Goal: Transaction & Acquisition: Purchase product/service

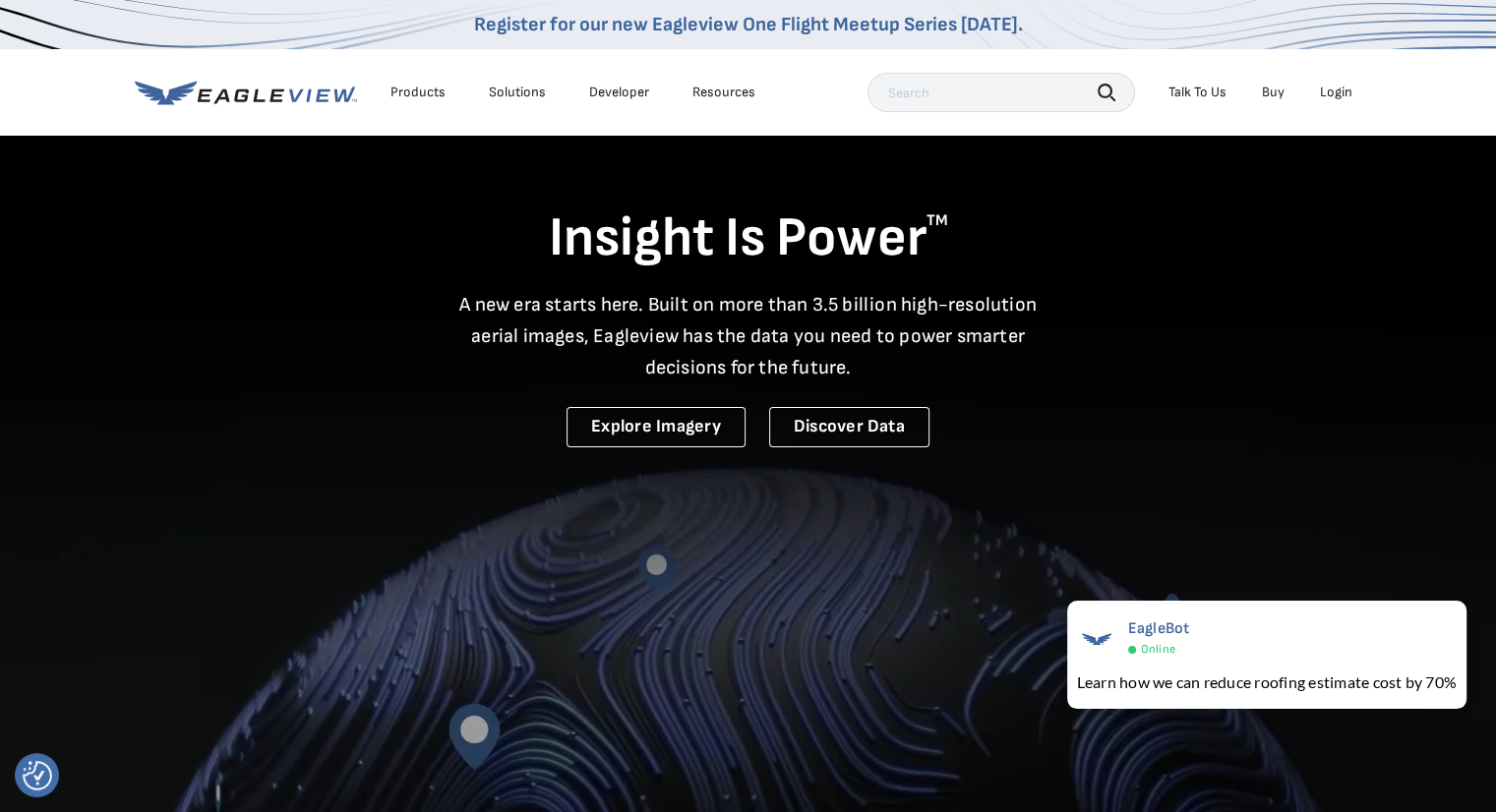
click at [1338, 96] on div "Login" at bounding box center [1336, 93] width 33 height 18
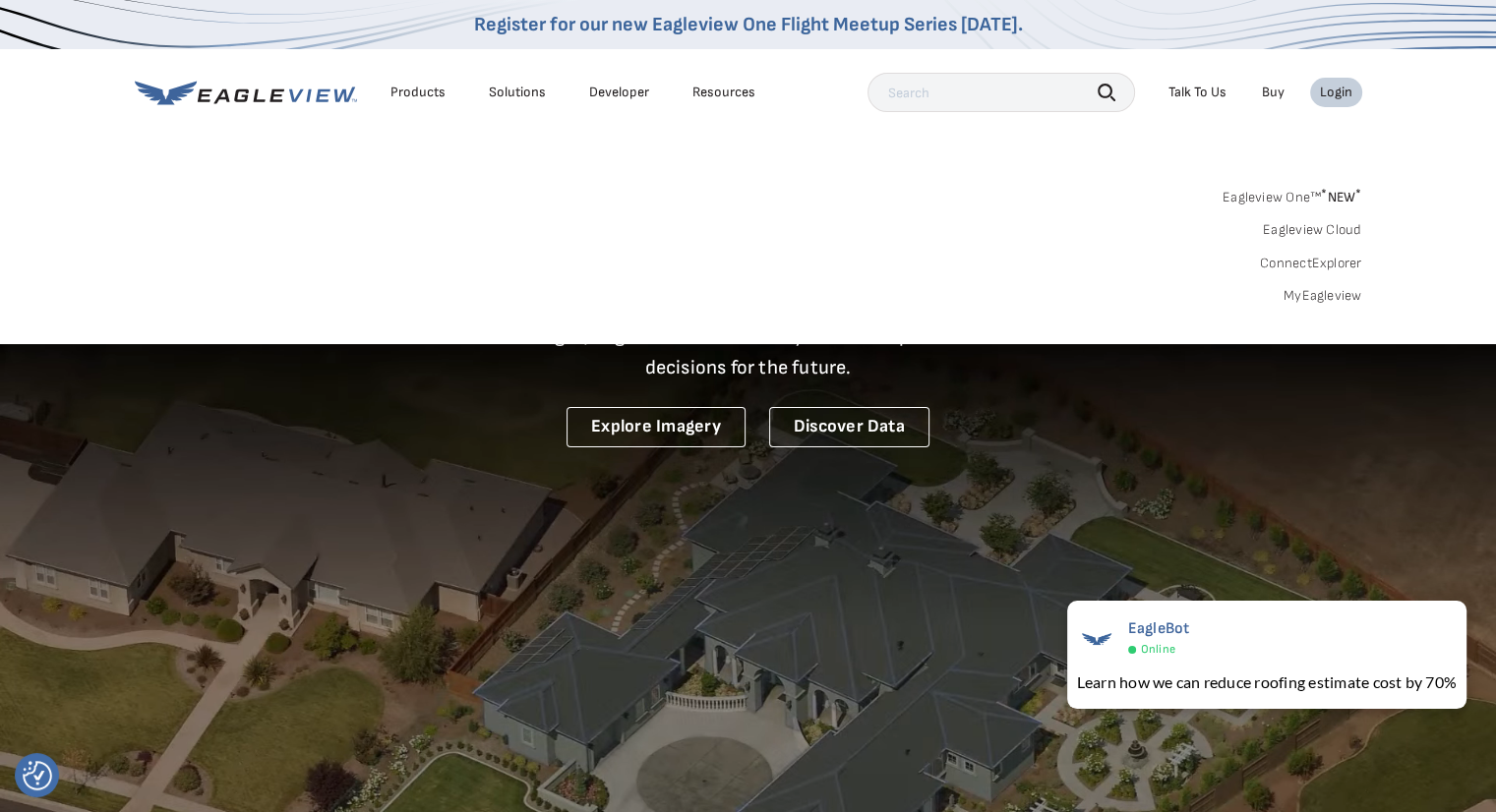
click at [1310, 294] on link "MyEagleview" at bounding box center [1323, 296] width 79 height 18
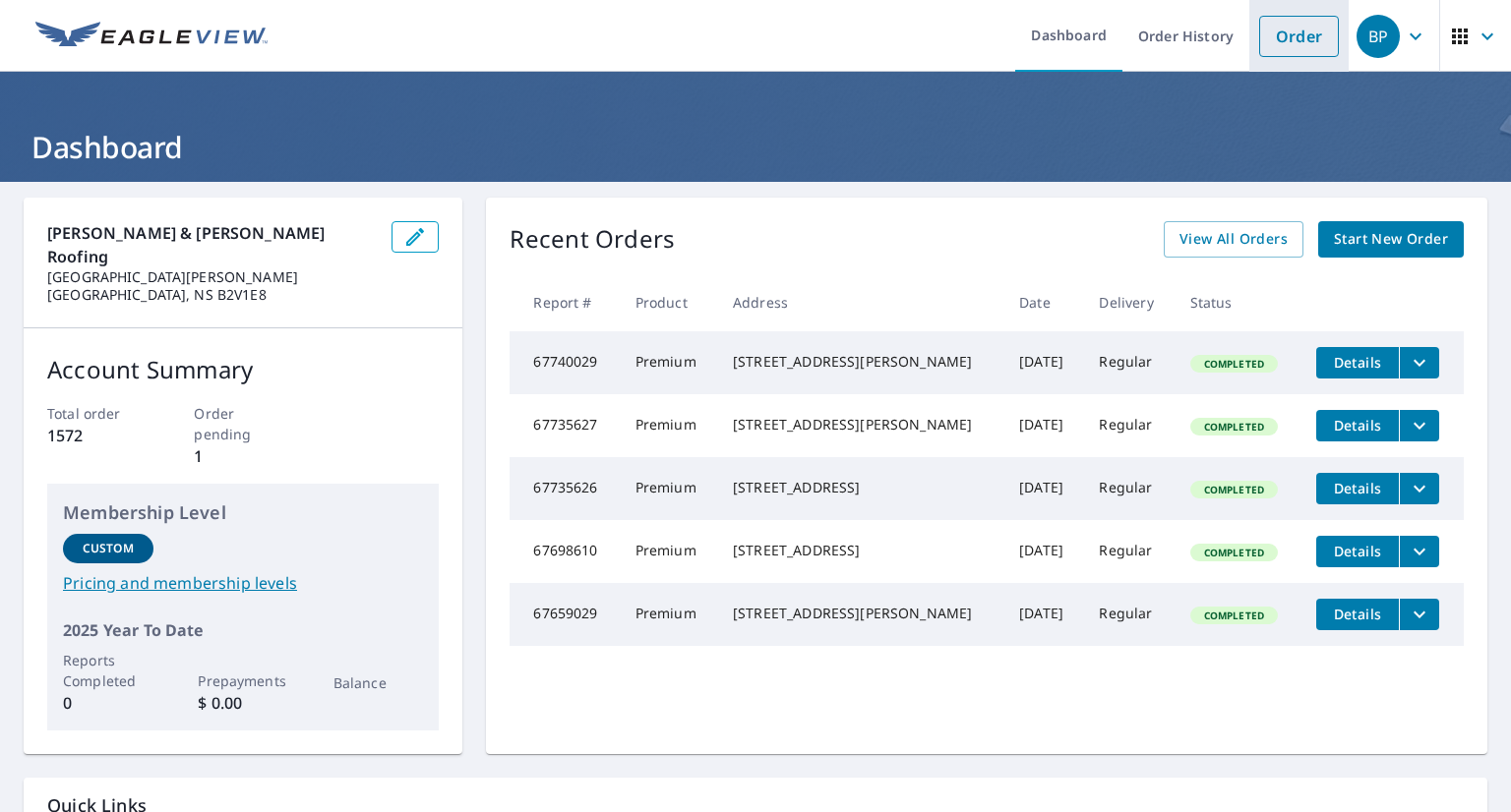
click at [1299, 45] on link "Order" at bounding box center [1299, 36] width 80 height 41
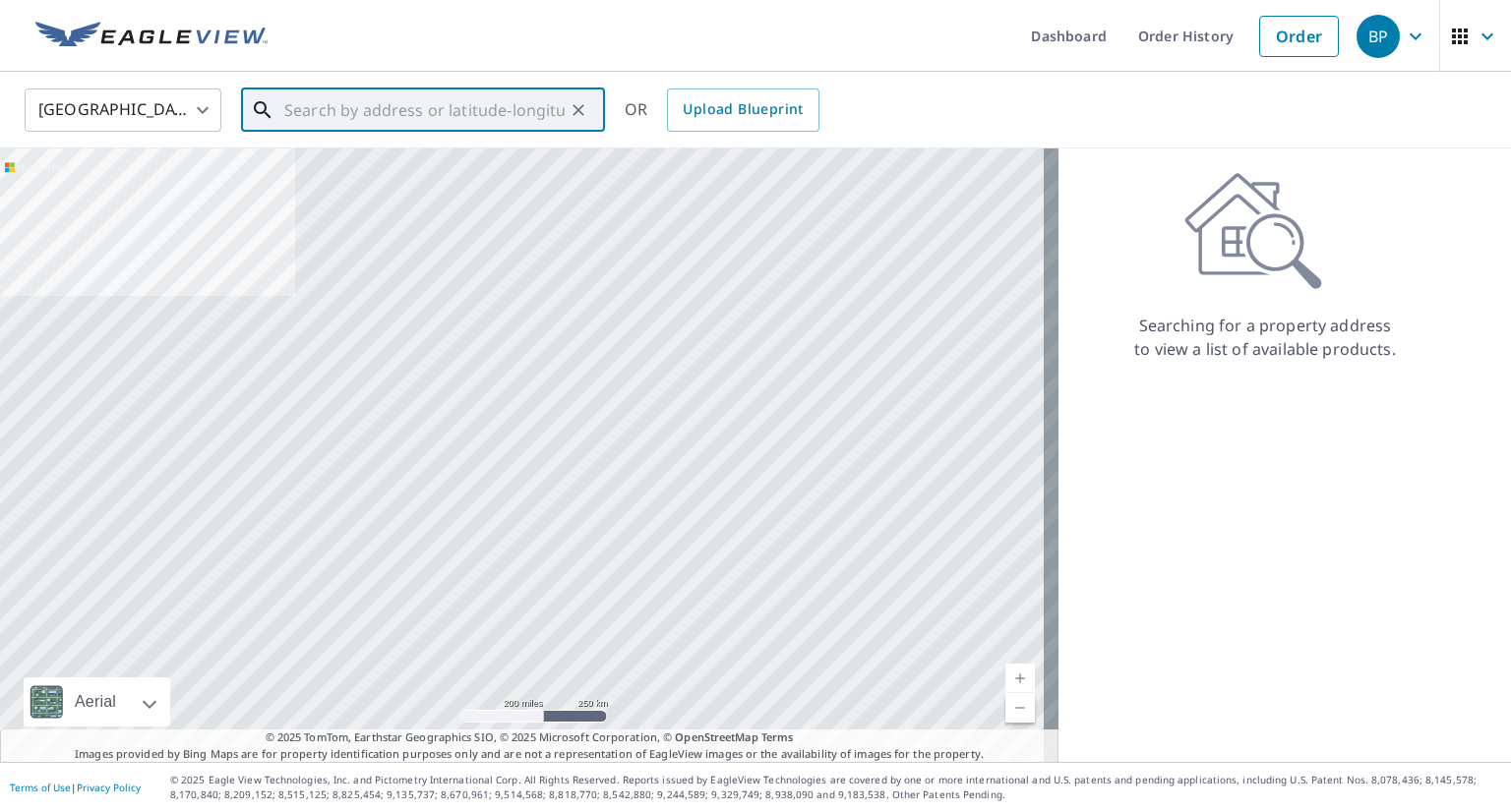
drag, startPoint x: 421, startPoint y: 100, endPoint x: 165, endPoint y: 88, distance: 256.3
click at [411, 100] on input "text" at bounding box center [424, 110] width 280 height 55
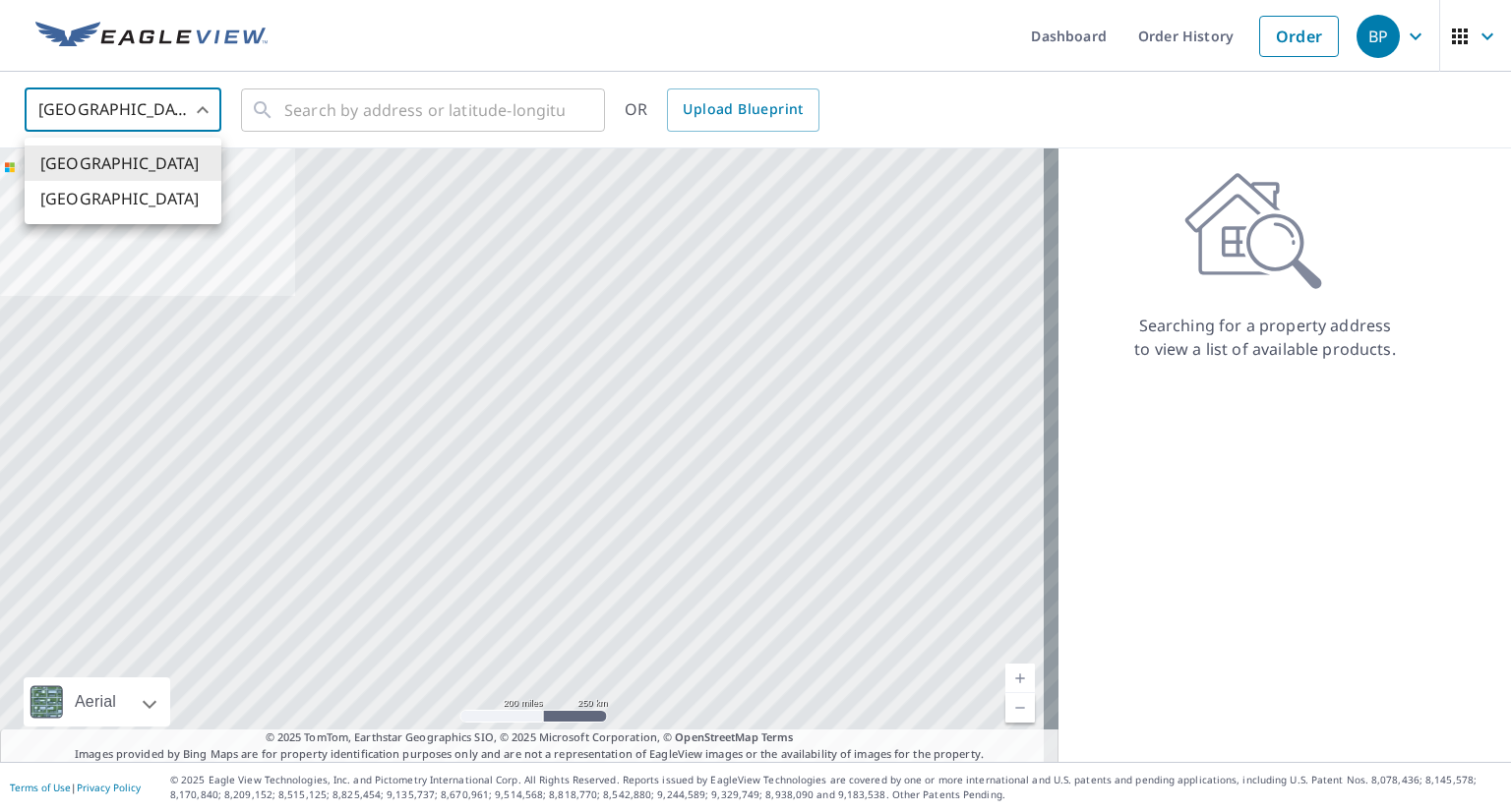
click at [144, 112] on body "BP BP Dashboard Order History Order BP United States US ​ ​ OR Upload Blueprint…" at bounding box center [756, 406] width 1511 height 812
click at [123, 202] on li "[GEOGRAPHIC_DATA]" at bounding box center [123, 199] width 196 height 36
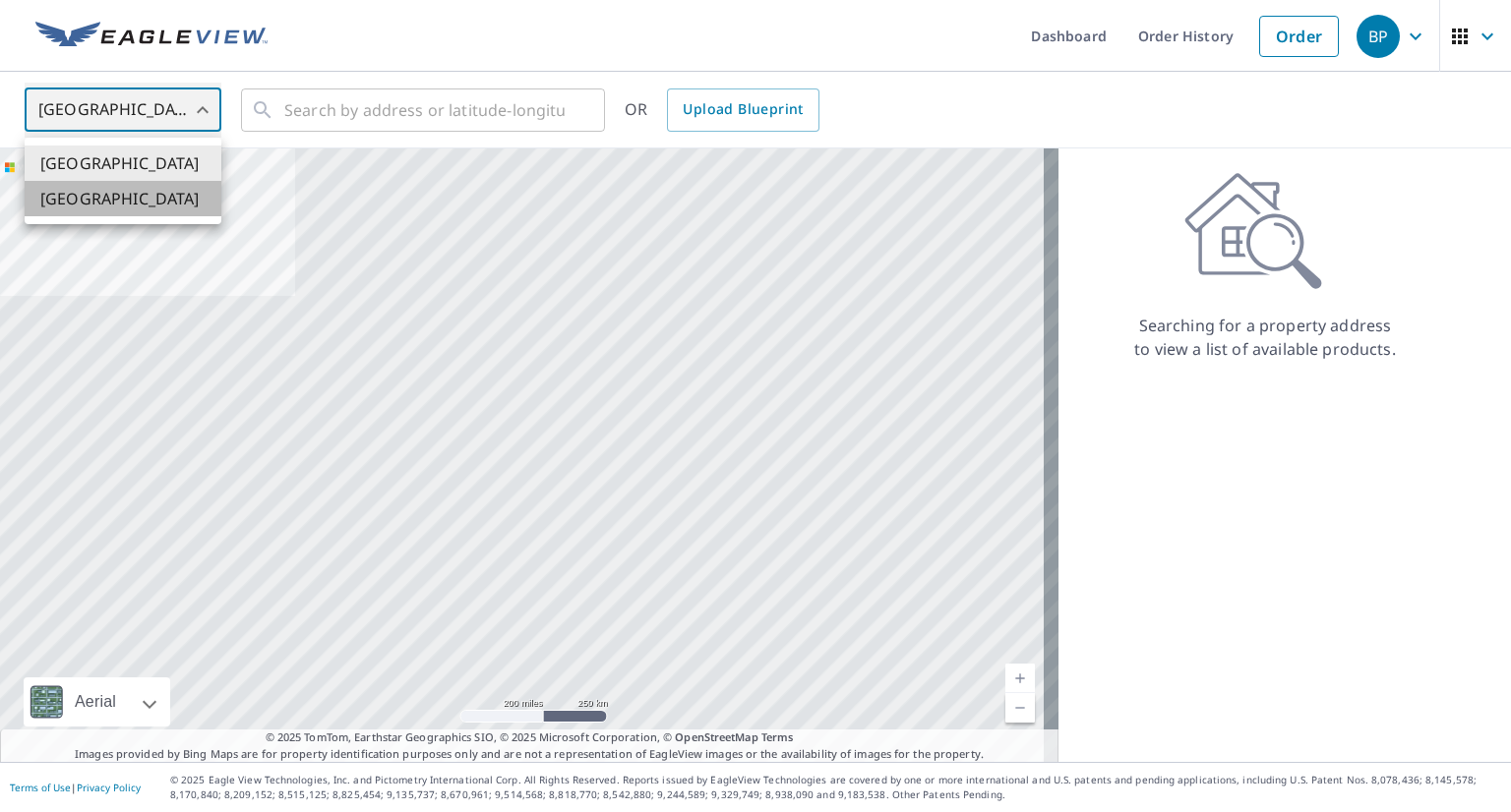
type input "CA"
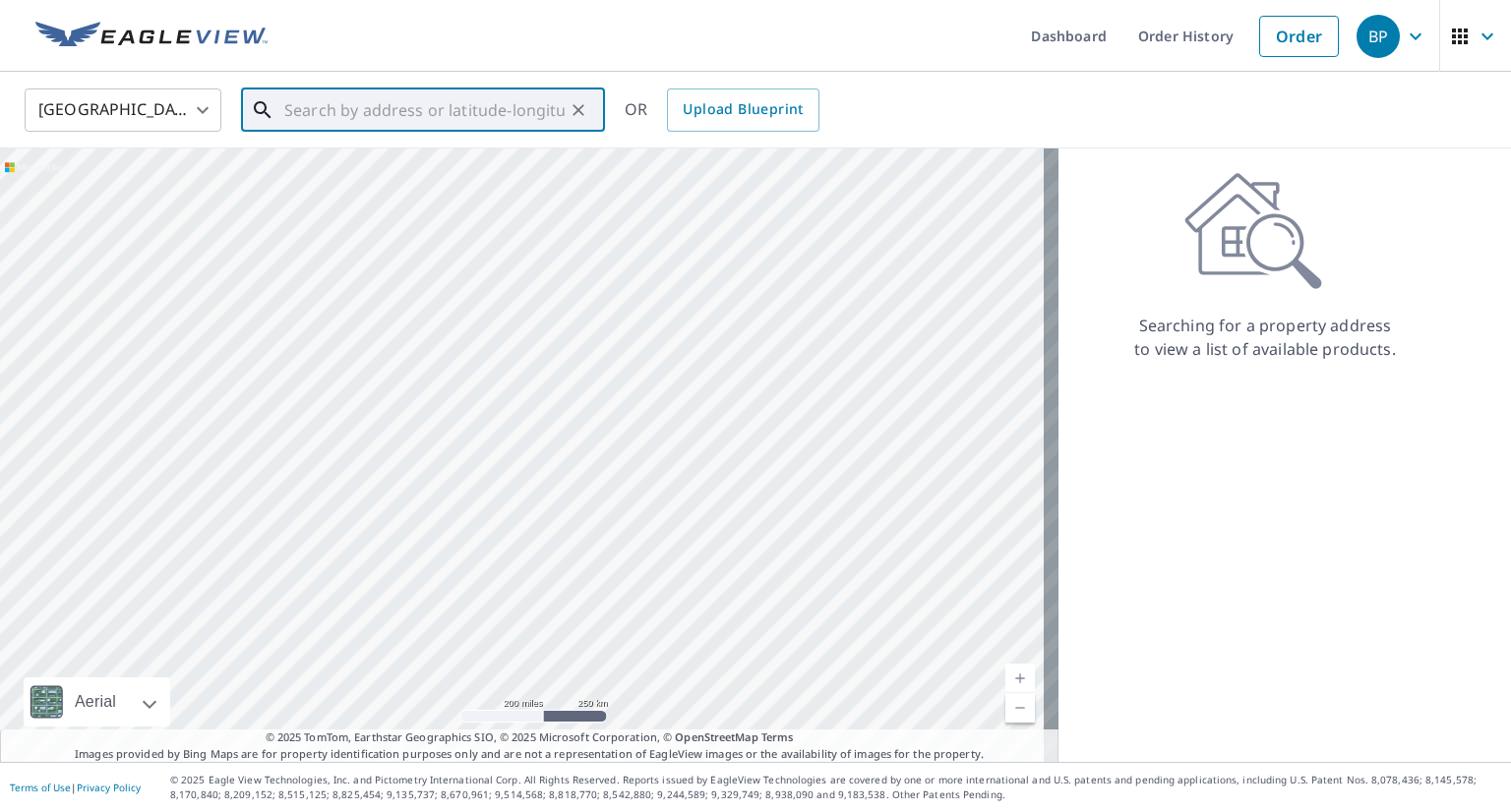
drag, startPoint x: 302, startPoint y: 119, endPoint x: 299, endPoint y: 109, distance: 10.4
click at [302, 119] on input "text" at bounding box center [424, 110] width 280 height 55
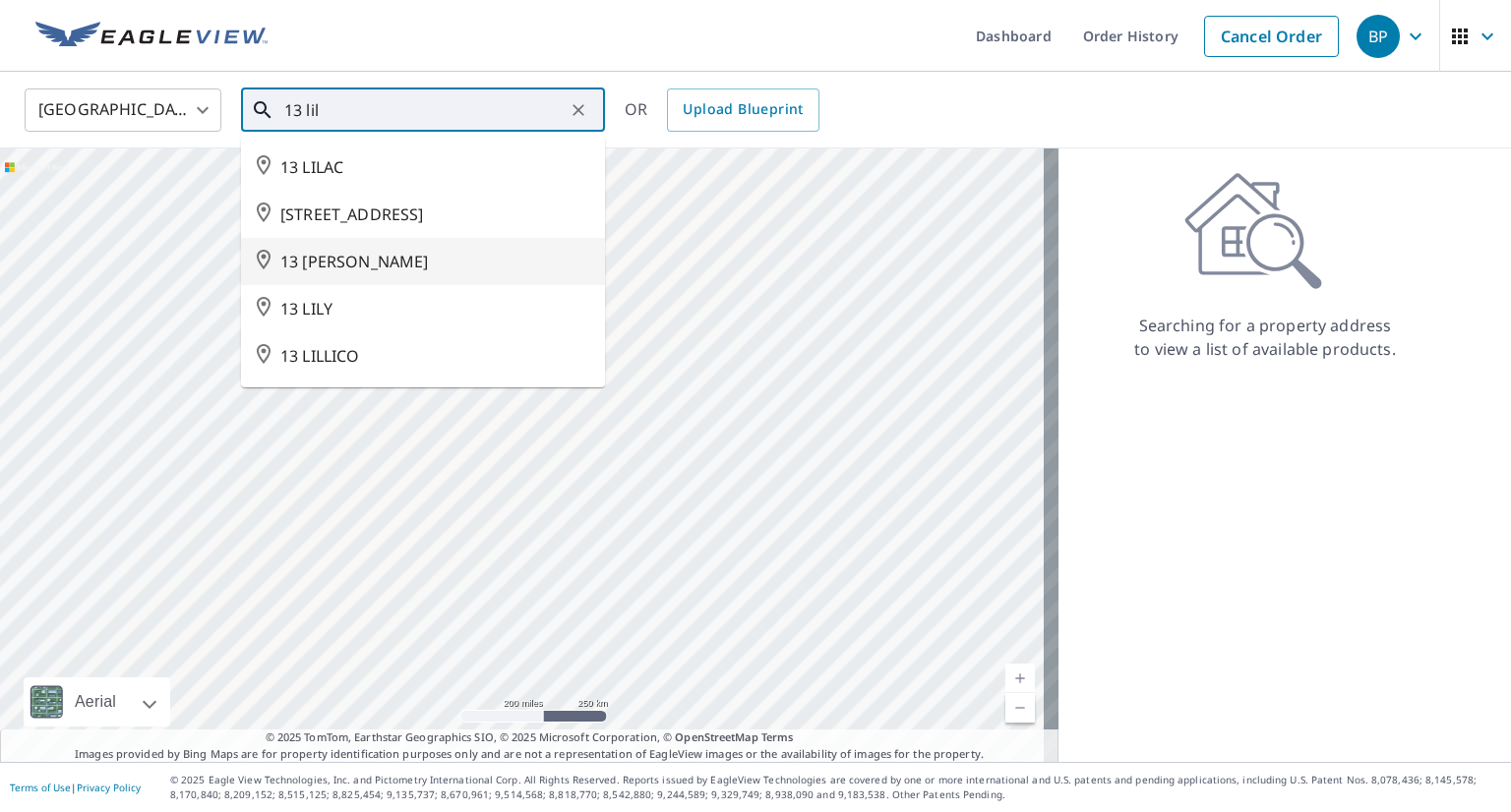
click at [345, 256] on span "13 [PERSON_NAME]" at bounding box center [435, 262] width 309 height 24
type input "13 [PERSON_NAME]"
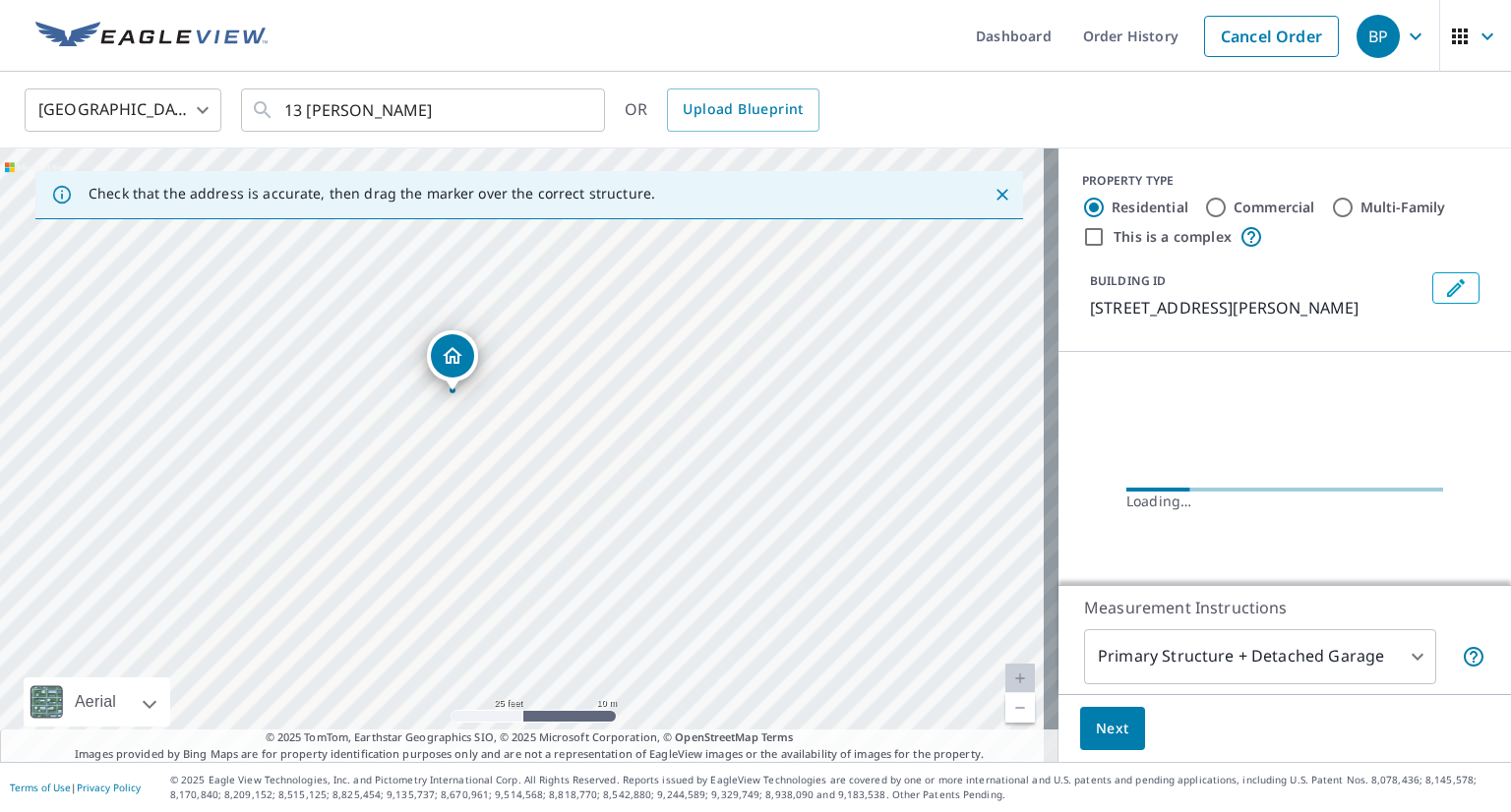
drag, startPoint x: 455, startPoint y: 383, endPoint x: 458, endPoint y: 362, distance: 21.2
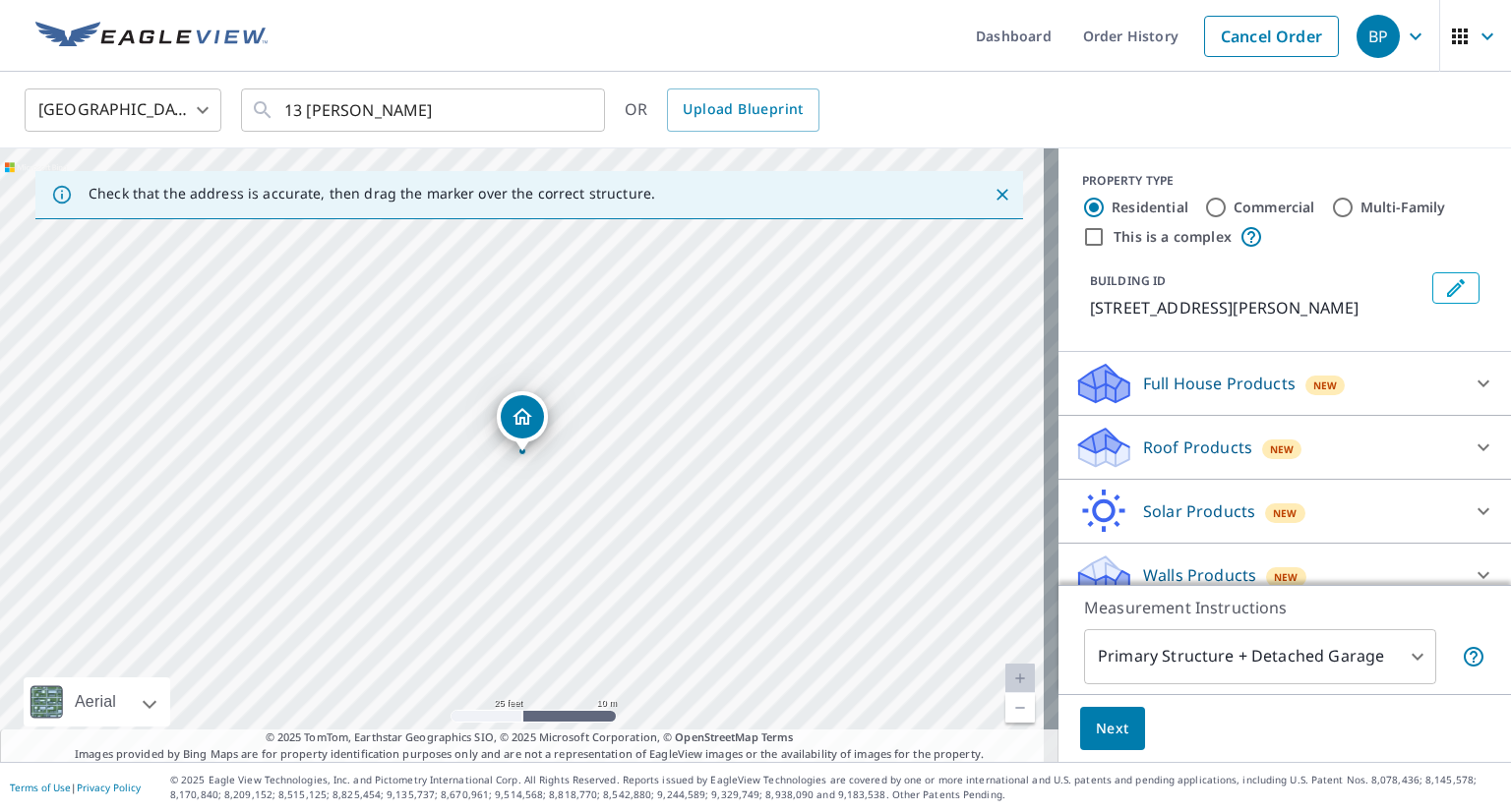
click at [1177, 663] on body "BP BP Dashboard Order History Cancel Order BP Canada CA ​ 13 LILLIAN ​ OR Uploa…" at bounding box center [756, 406] width 1511 height 812
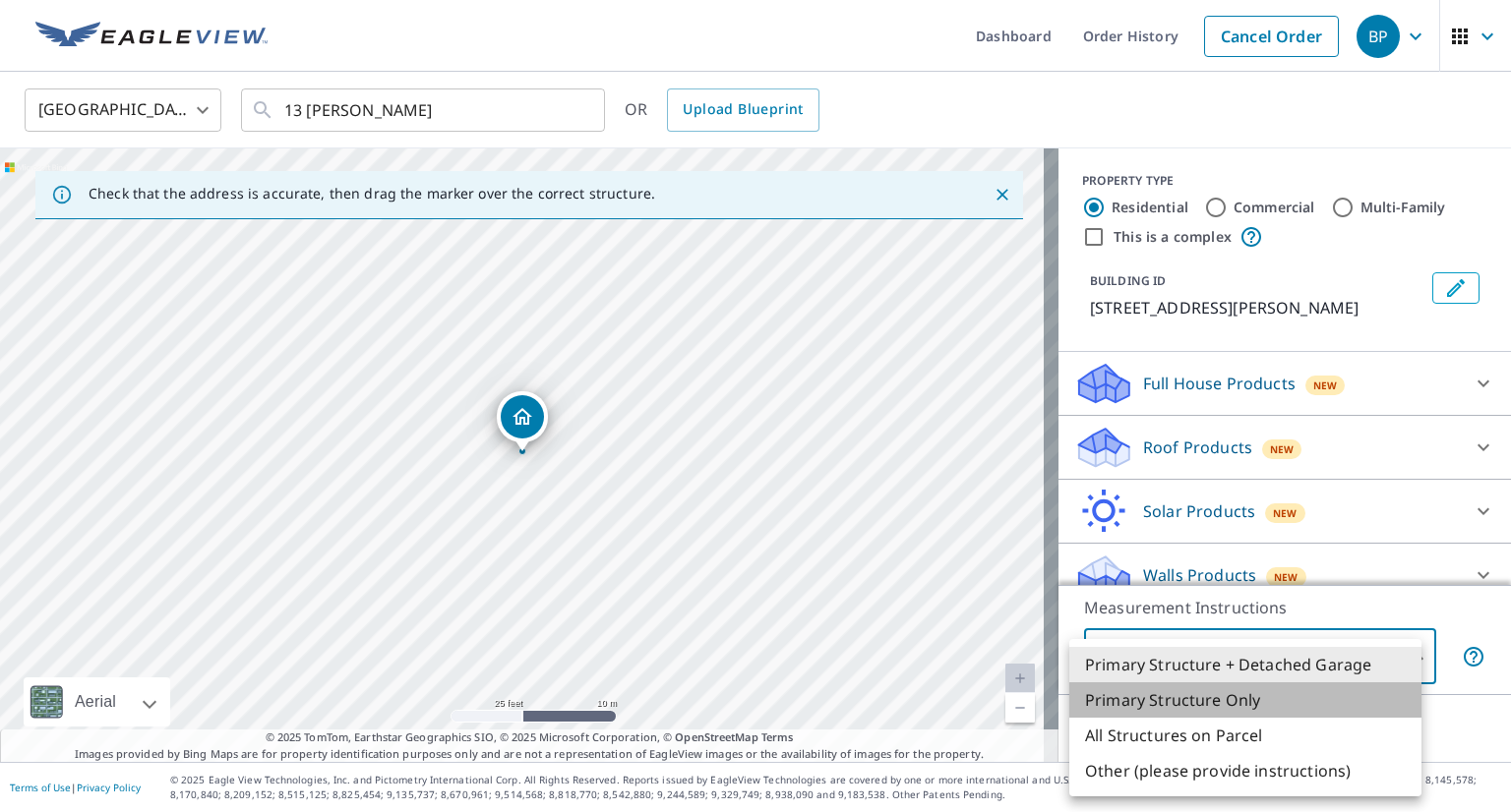
click at [1189, 693] on li "Primary Structure Only" at bounding box center [1245, 700] width 352 height 36
type input "2"
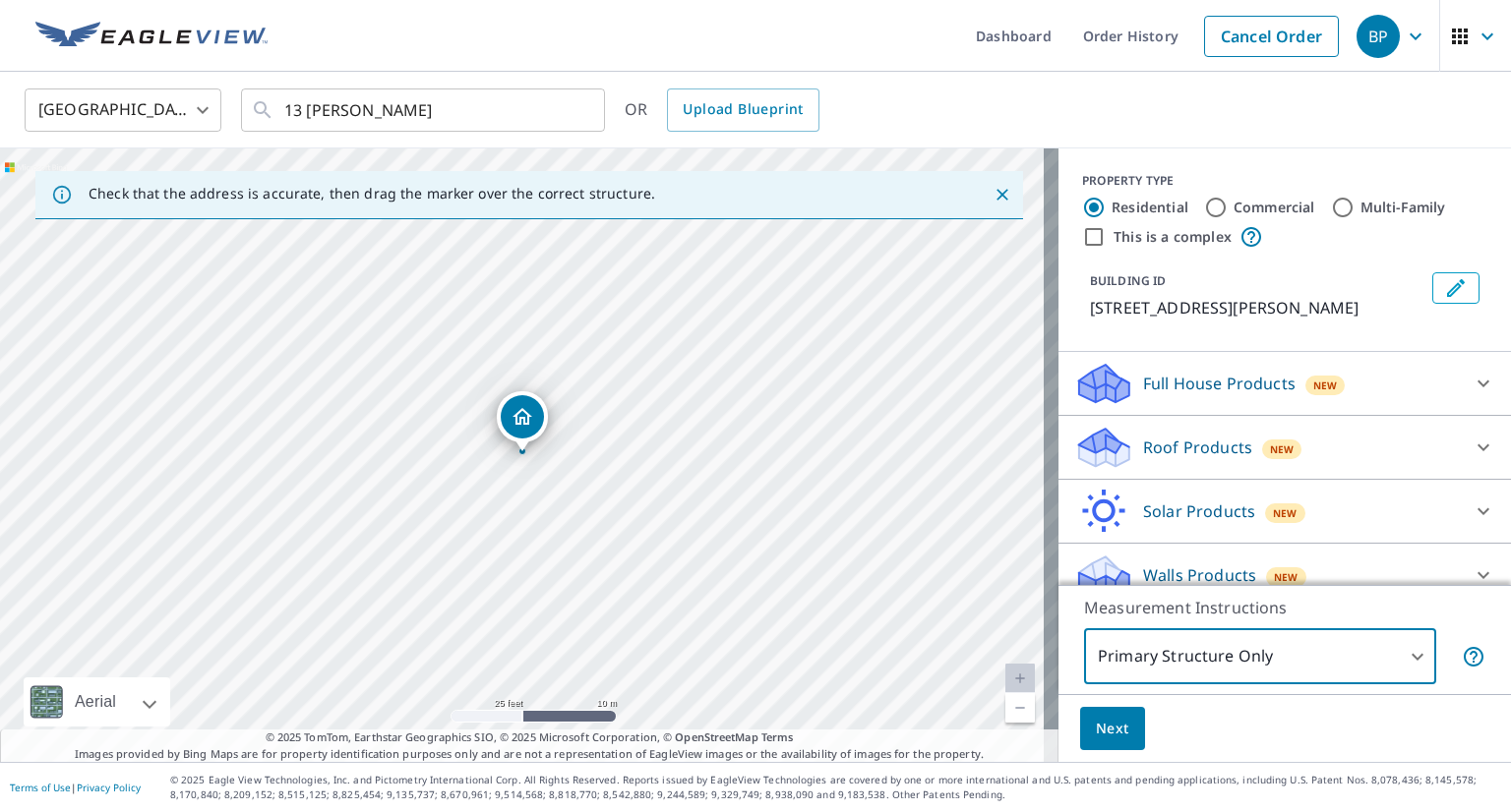
click at [1095, 733] on span "Next" at bounding box center [1112, 728] width 34 height 25
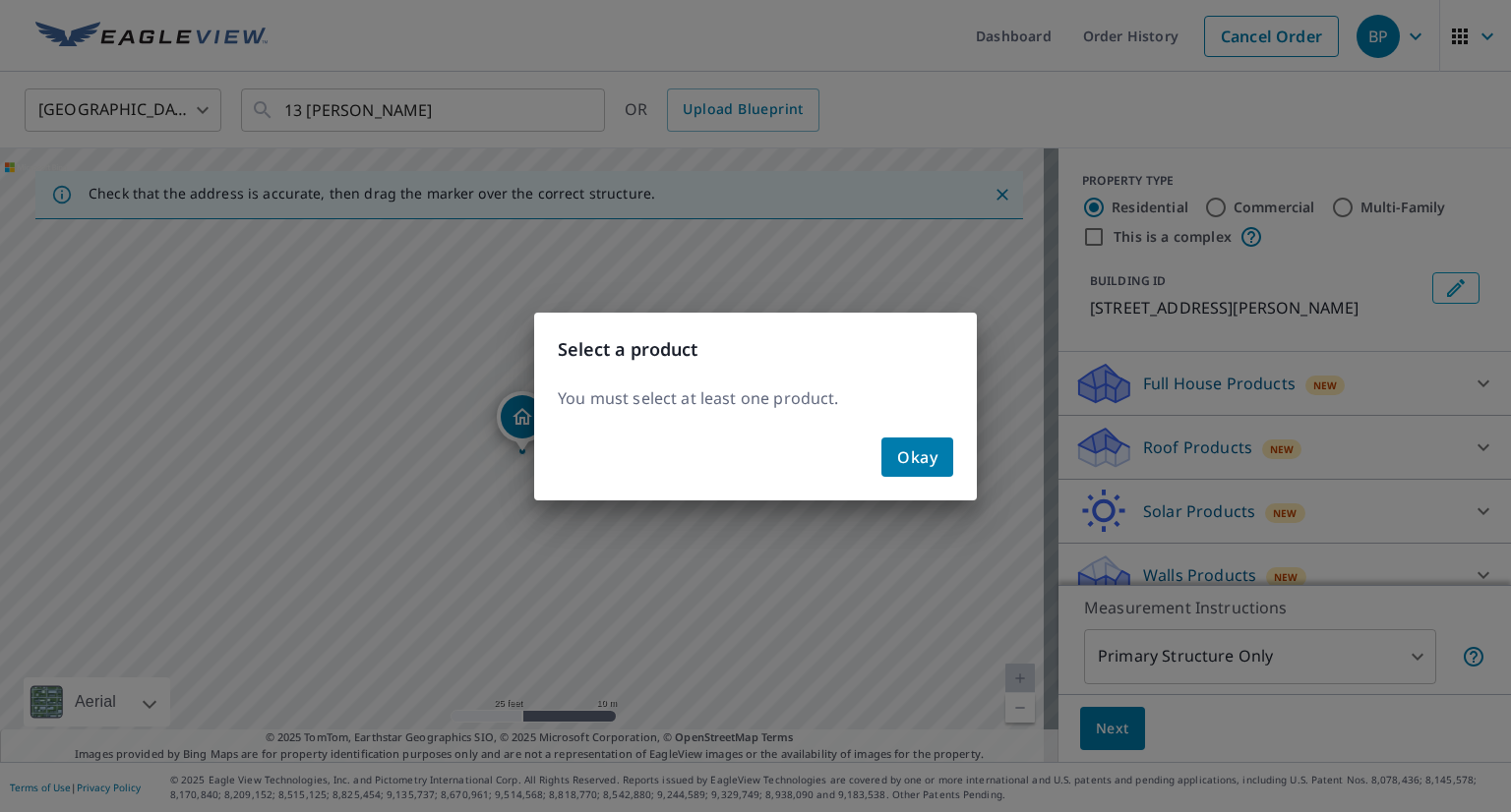
drag, startPoint x: 893, startPoint y: 479, endPoint x: 903, endPoint y: 471, distance: 12.8
click at [899, 477] on div "Okay" at bounding box center [756, 464] width 443 height 71
drag, startPoint x: 905, startPoint y: 465, endPoint x: 1006, endPoint y: 460, distance: 101.1
click at [912, 462] on span "Okay" at bounding box center [917, 457] width 40 height 28
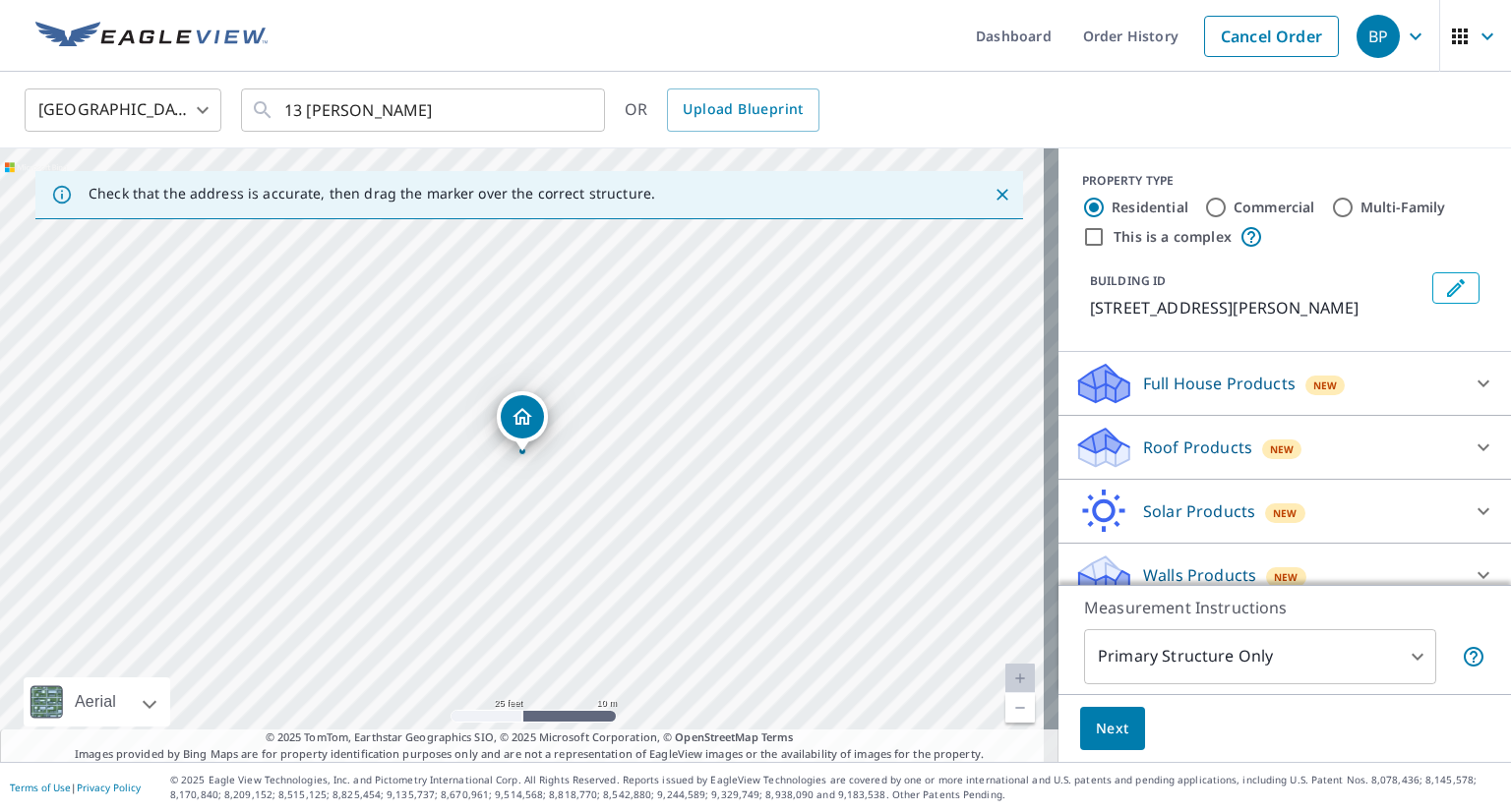
click at [1175, 449] on p "Roof Products" at bounding box center [1198, 447] width 110 height 24
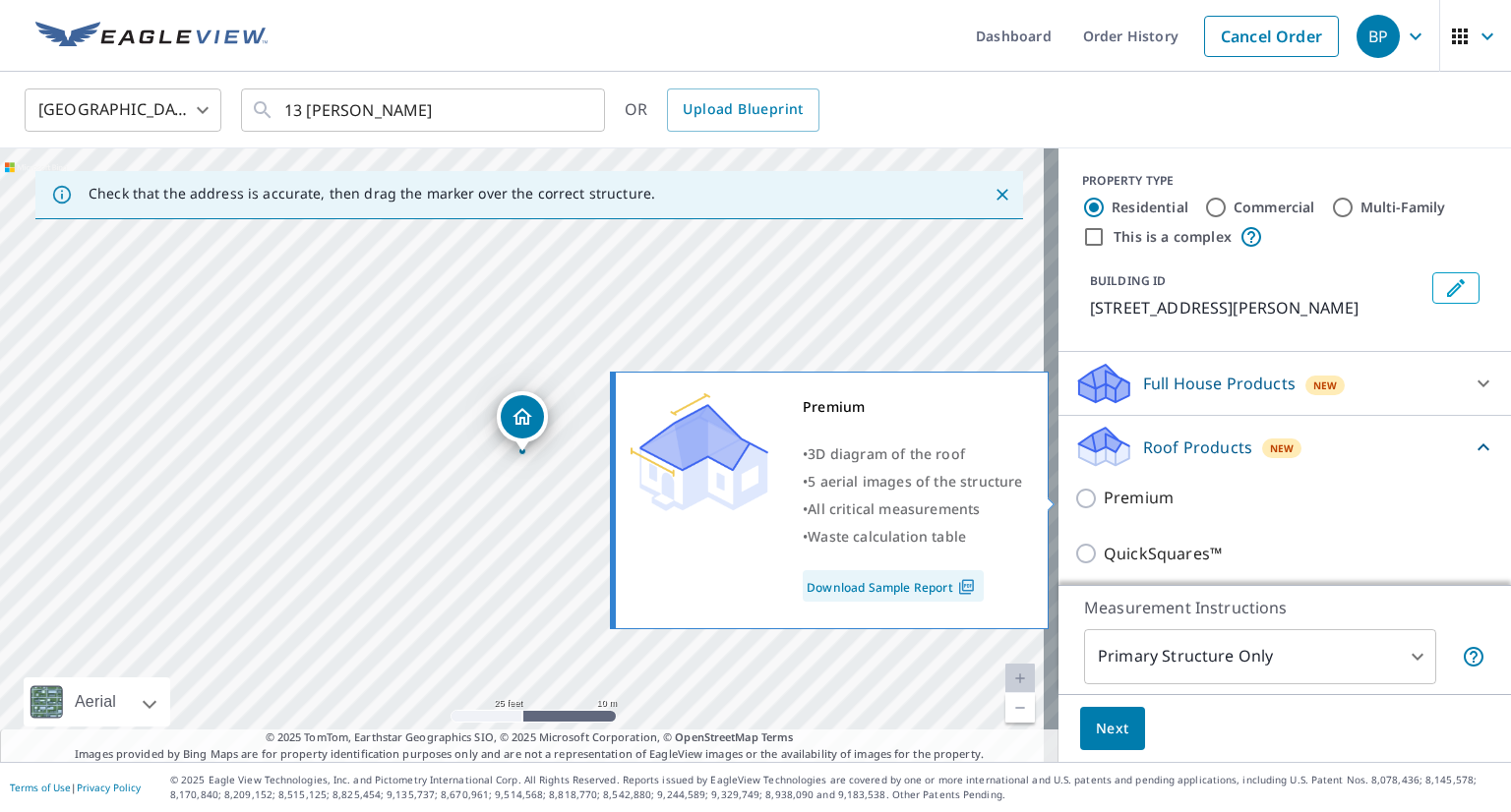
click at [1129, 503] on p "Premium" at bounding box center [1138, 498] width 70 height 25
click at [1103, 503] on input "Premium" at bounding box center [1089, 499] width 30 height 24
checkbox input "true"
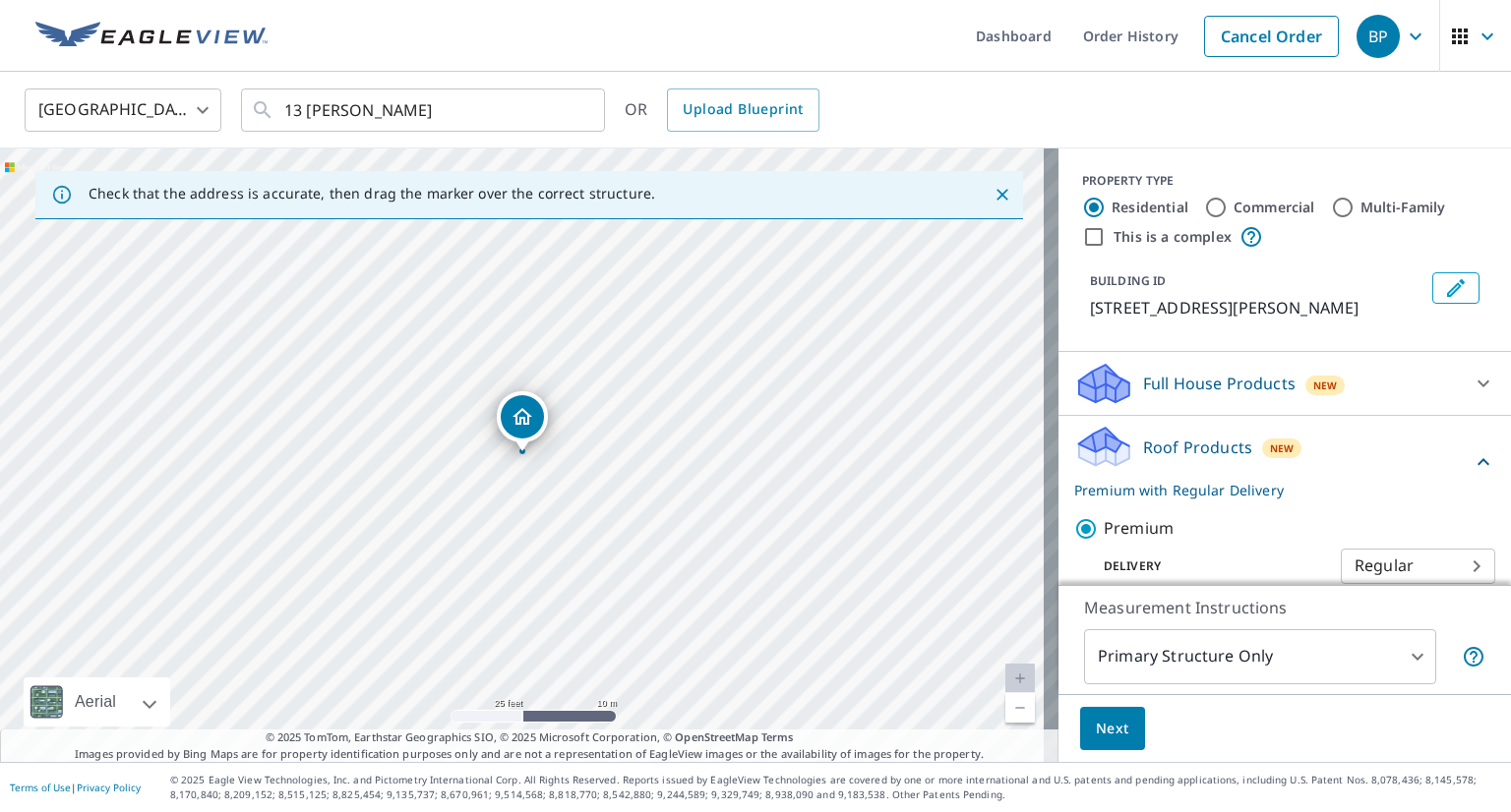
click at [1095, 729] on span "Next" at bounding box center [1112, 728] width 34 height 25
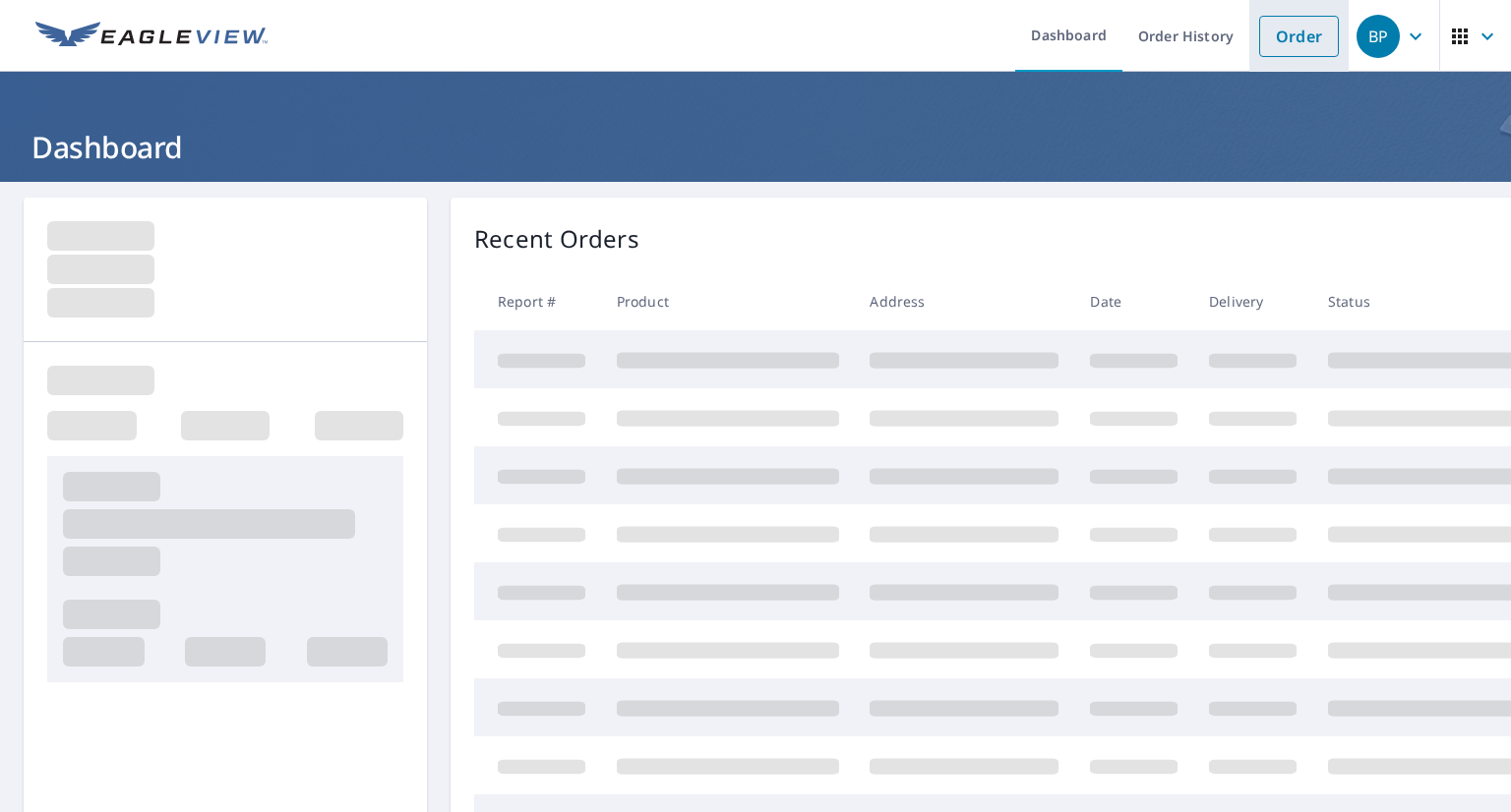
click at [1275, 30] on link "Order" at bounding box center [1299, 36] width 80 height 41
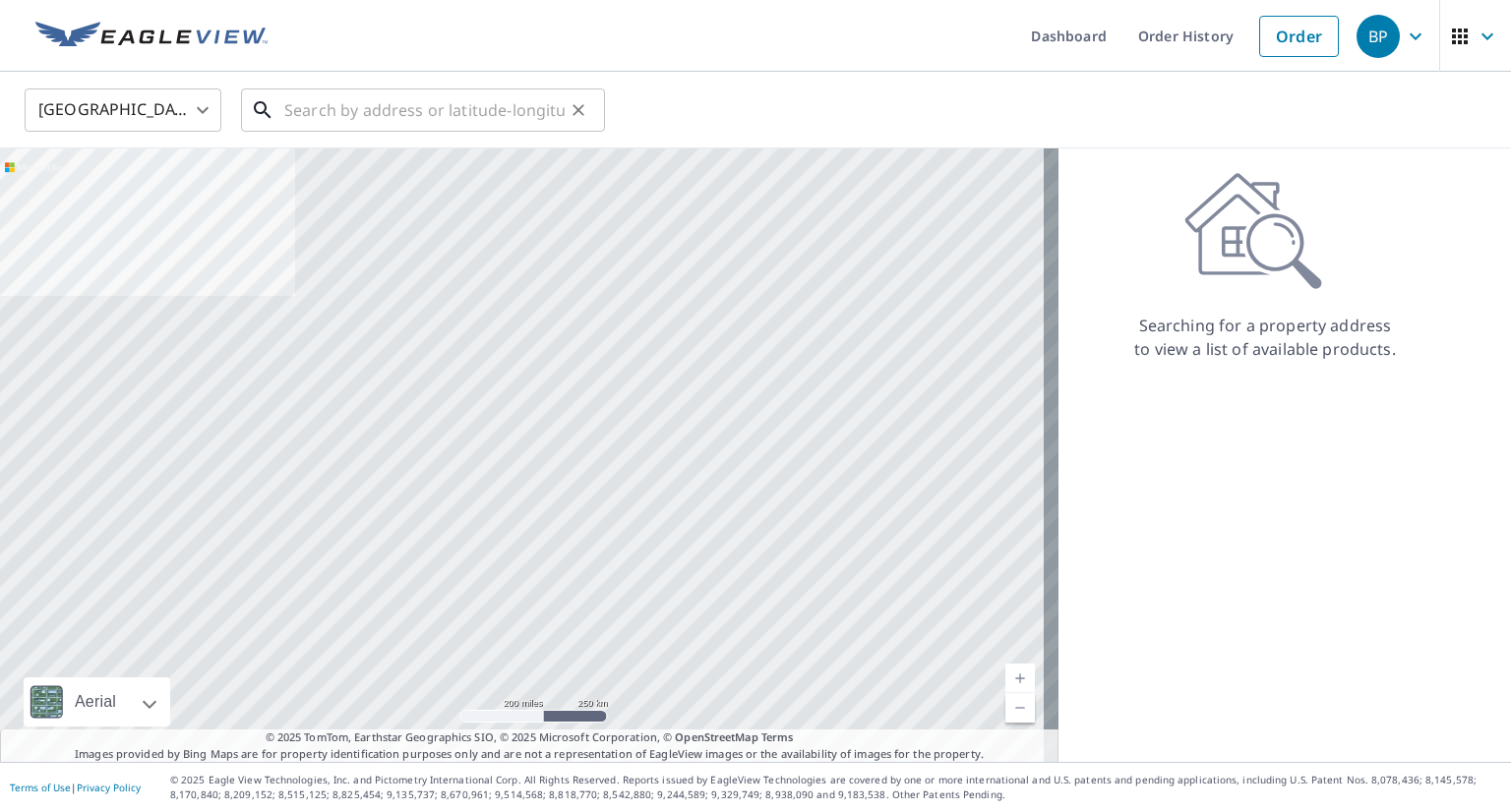
click at [378, 127] on input "text" at bounding box center [424, 110] width 280 height 55
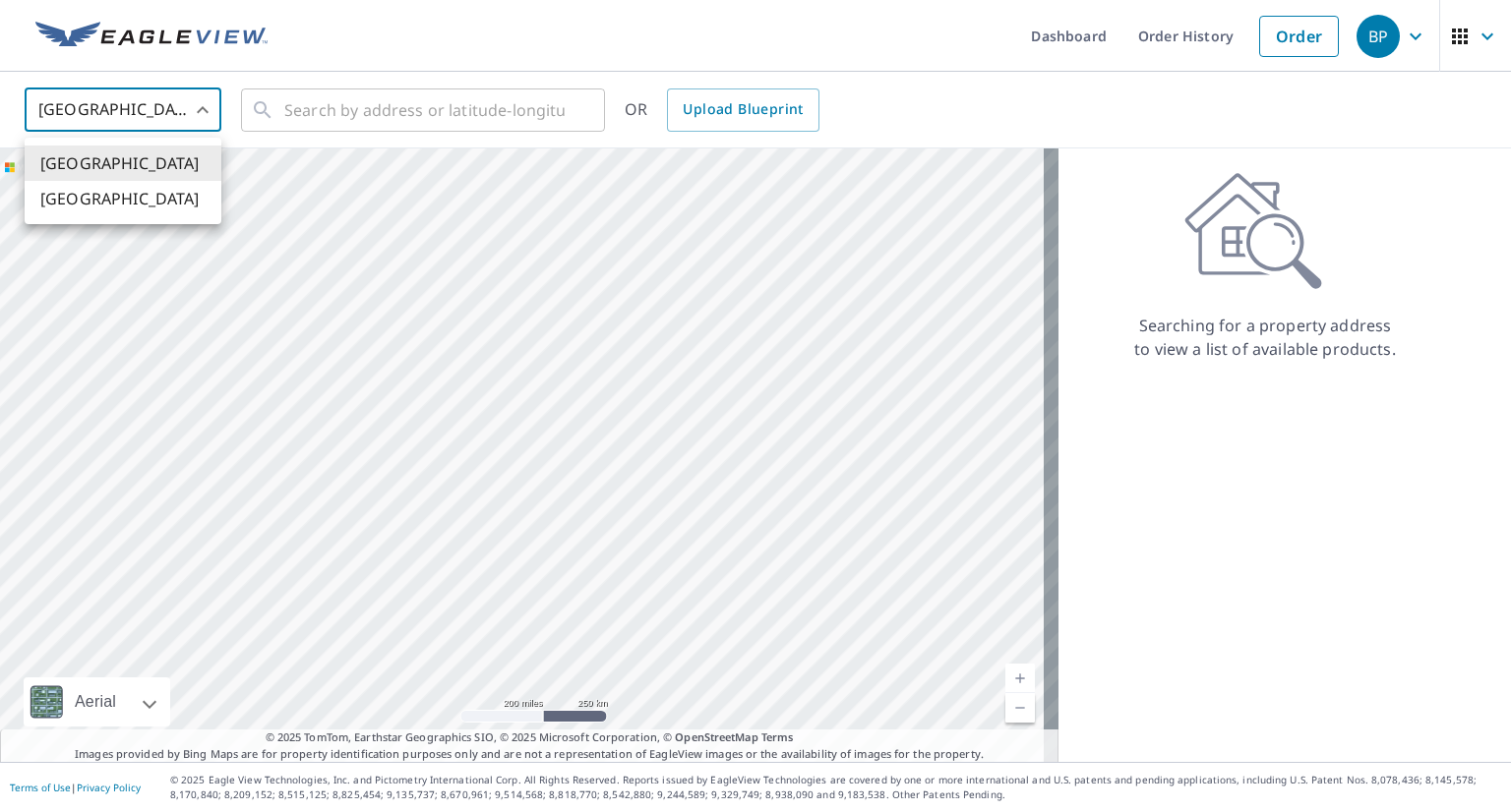
click at [175, 118] on body "BP BP Dashboard Order History Order BP United States US ​ ​ OR Upload Blueprint…" at bounding box center [756, 406] width 1511 height 812
click at [182, 196] on li "[GEOGRAPHIC_DATA]" at bounding box center [123, 199] width 196 height 36
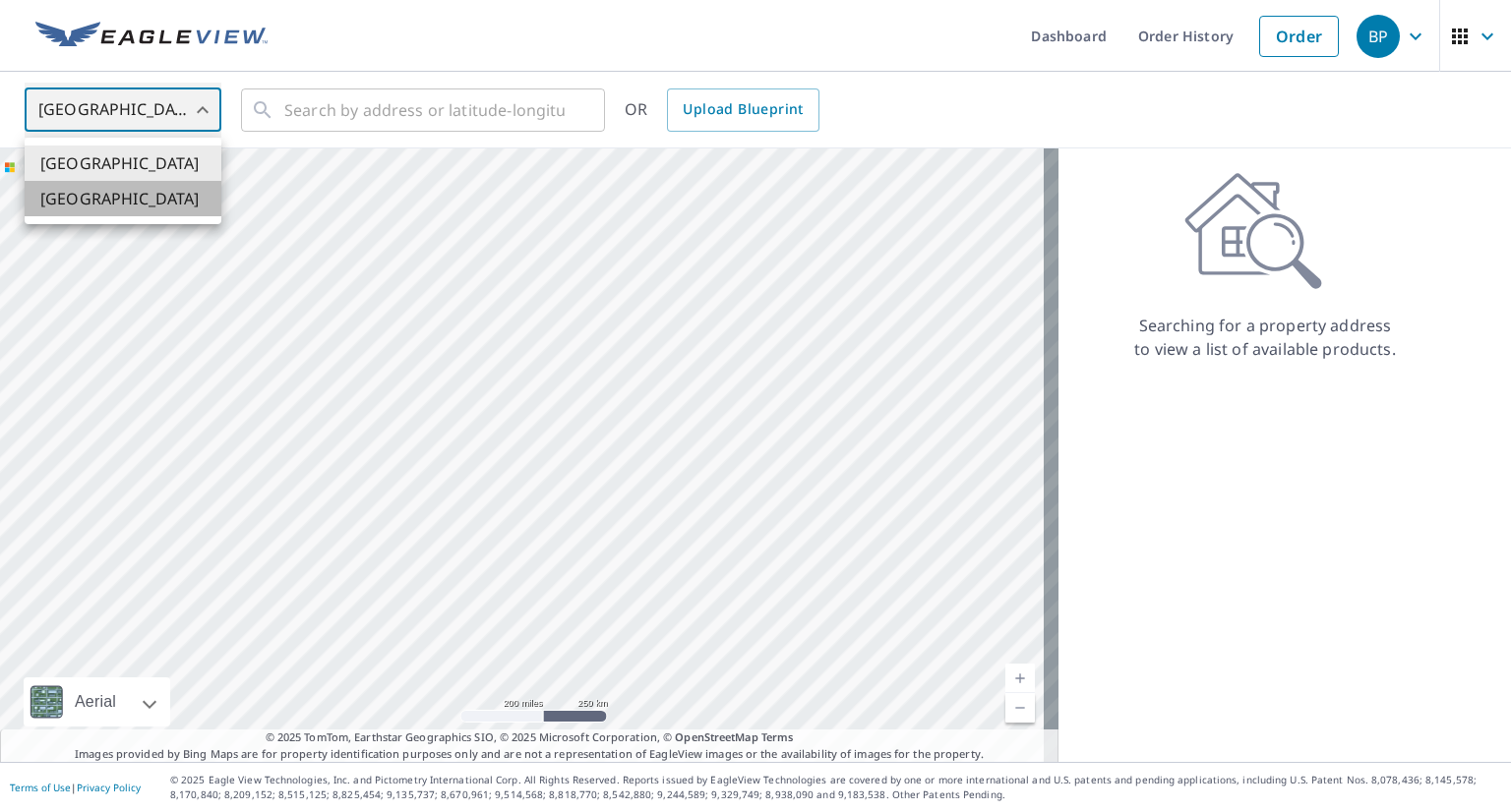
type input "CA"
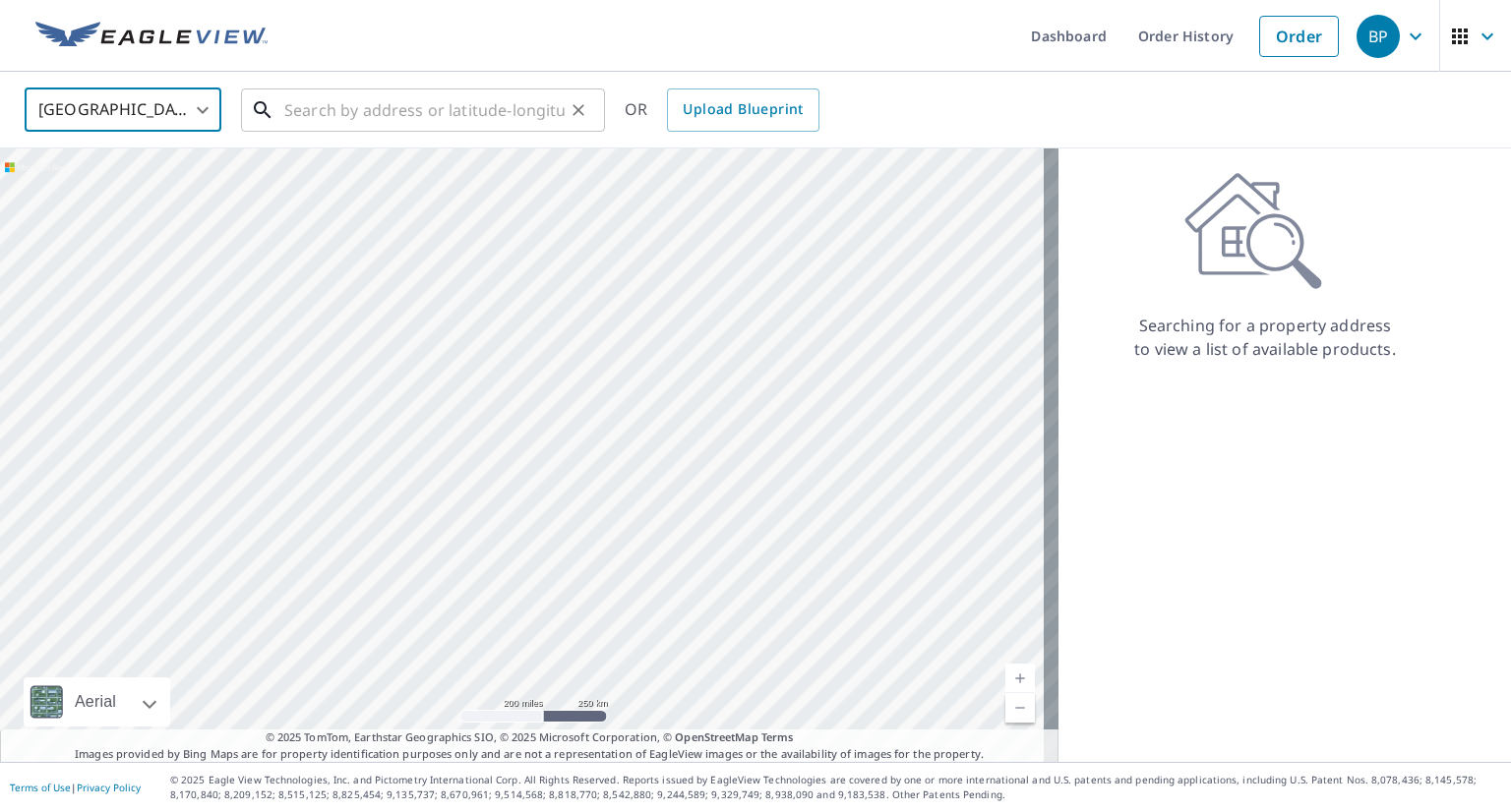
click at [374, 113] on input "text" at bounding box center [424, 110] width 280 height 55
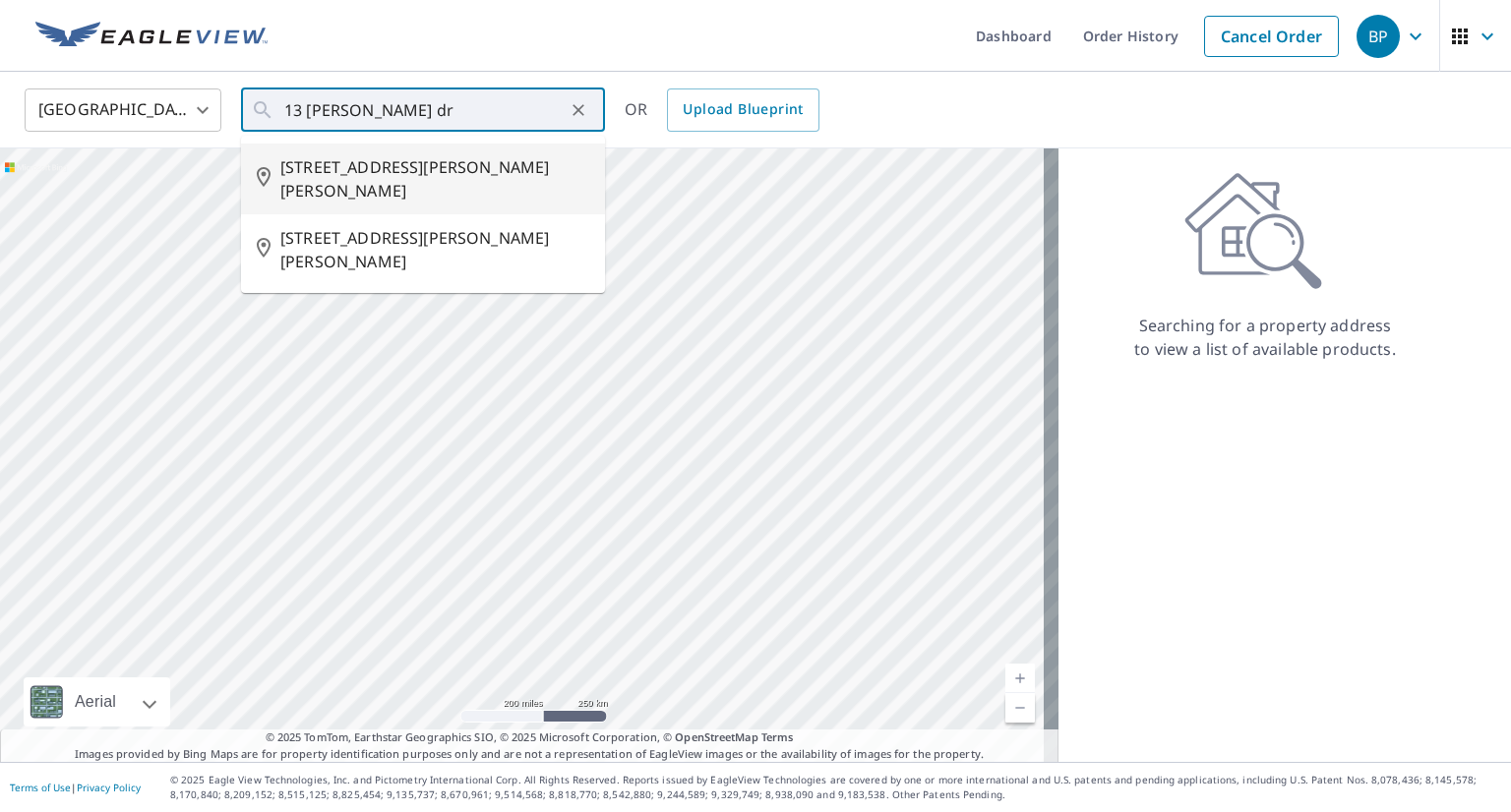
type input "[STREET_ADDRESS][PERSON_NAME][PERSON_NAME]"
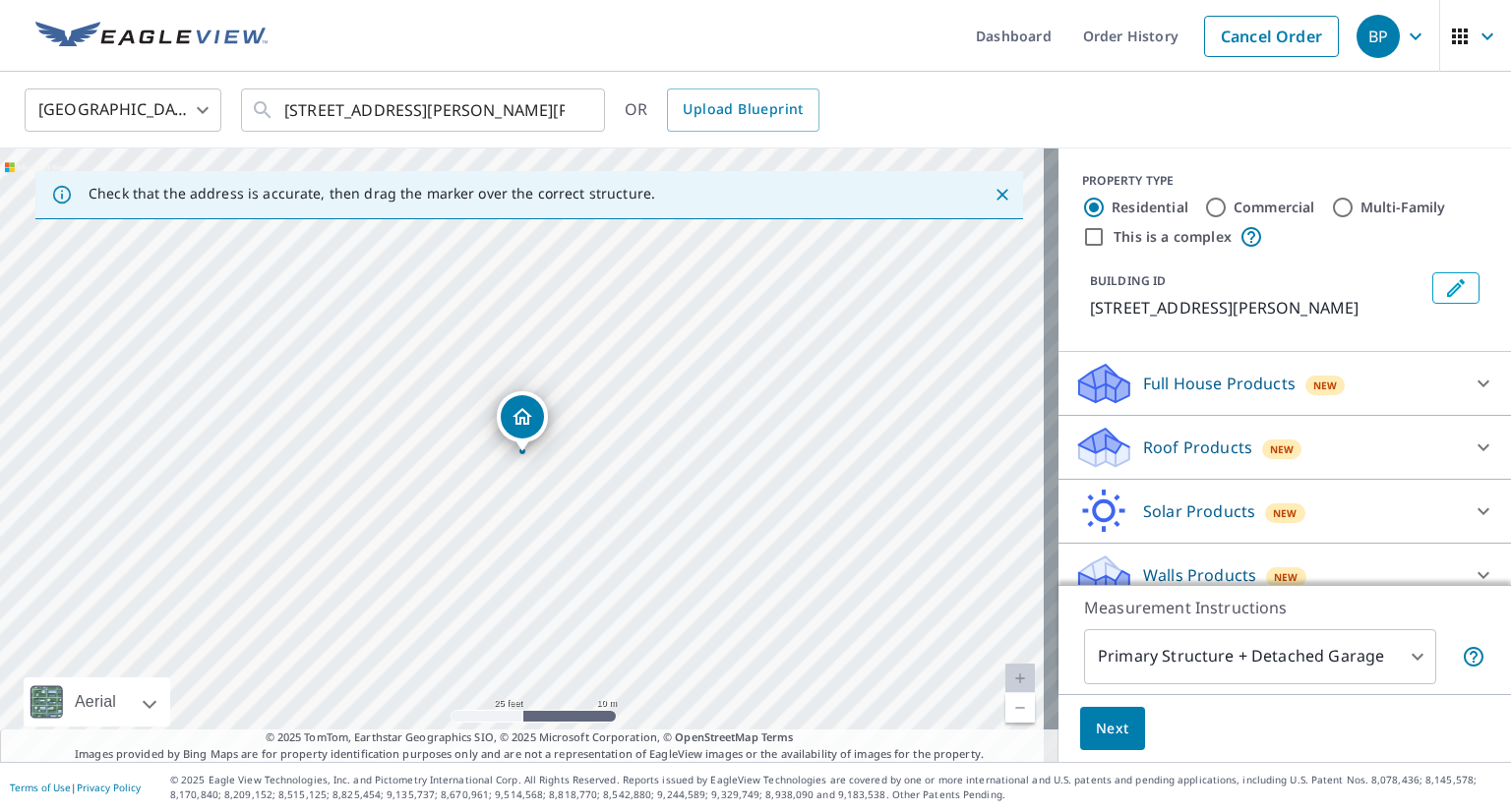
drag, startPoint x: 1184, startPoint y: 453, endPoint x: 1175, endPoint y: 470, distance: 19.2
click at [1183, 453] on p "Roof Products" at bounding box center [1198, 447] width 110 height 24
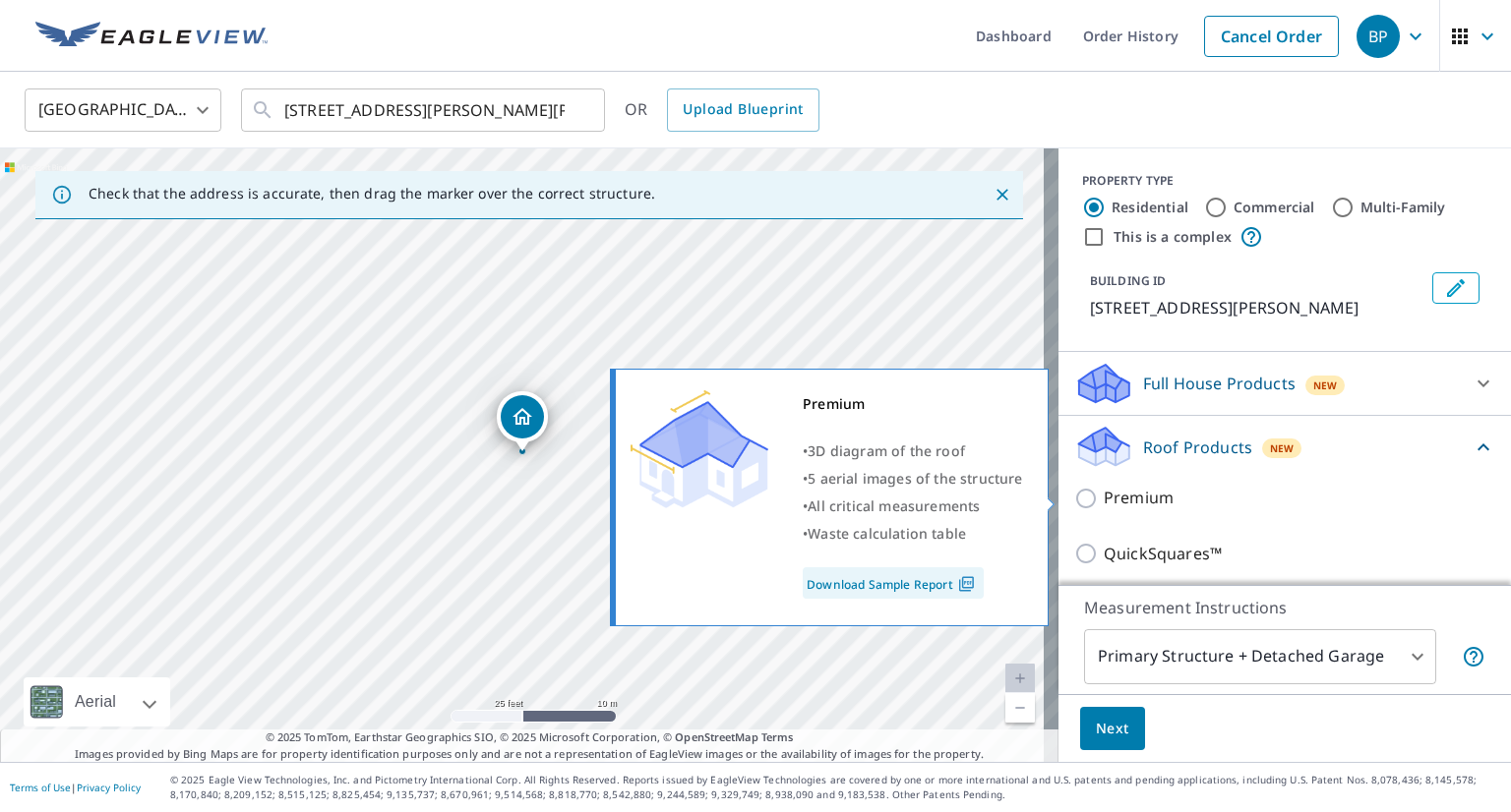
click at [1136, 492] on p "Premium" at bounding box center [1138, 498] width 70 height 25
click at [1103, 492] on input "Premium" at bounding box center [1089, 499] width 30 height 24
checkbox input "true"
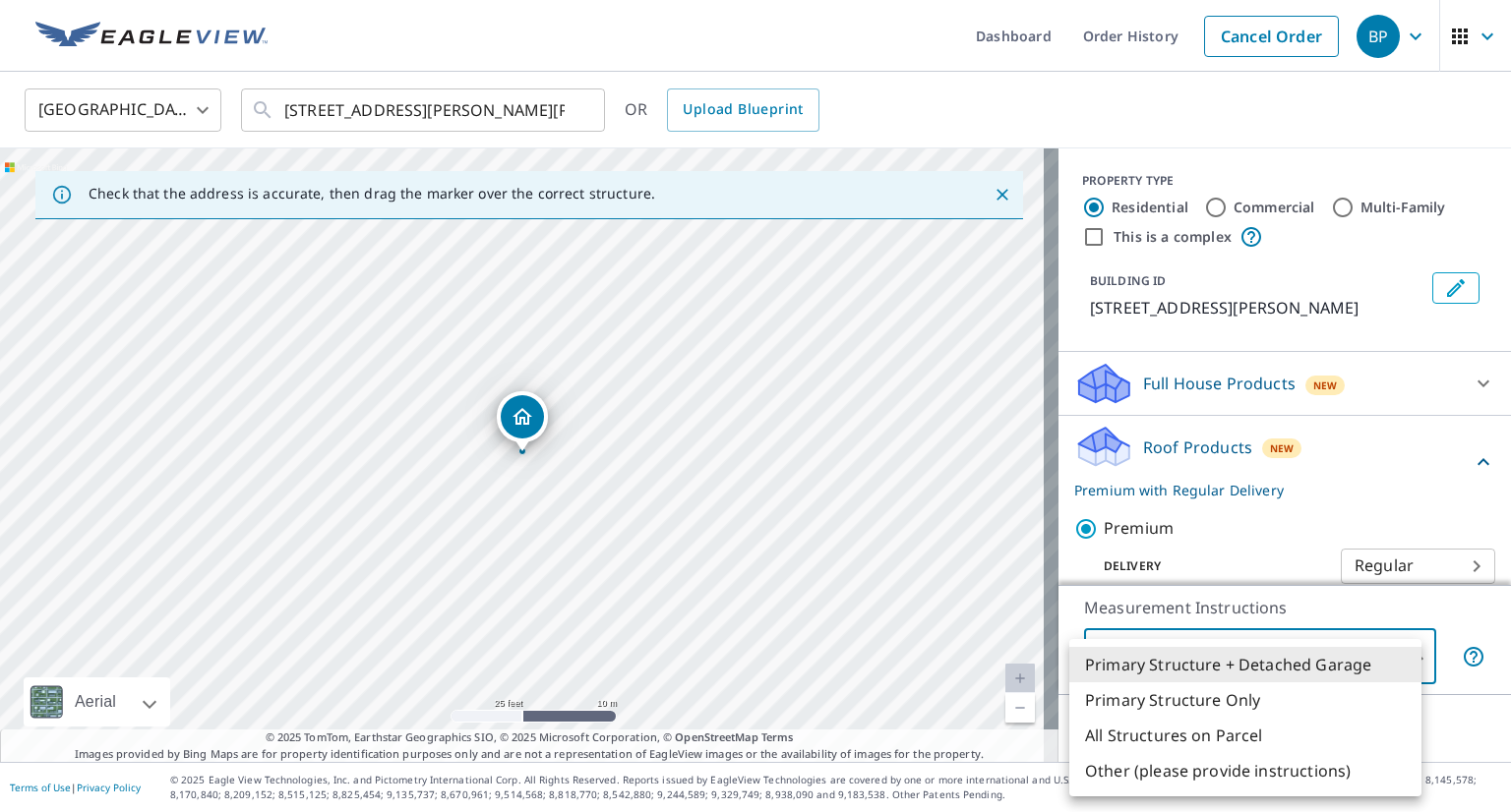
drag, startPoint x: 1159, startPoint y: 660, endPoint x: 1158, endPoint y: 685, distance: 25.0
click at [1160, 660] on body "BP BP Dashboard Order History Cancel Order BP Canada CA ​ [STREET_ADDRESS][PERS…" at bounding box center [756, 406] width 1511 height 812
drag, startPoint x: 1156, startPoint y: 698, endPoint x: 1117, endPoint y: 719, distance: 44.3
click at [1156, 699] on li "Primary Structure Only" at bounding box center [1245, 700] width 352 height 36
type input "2"
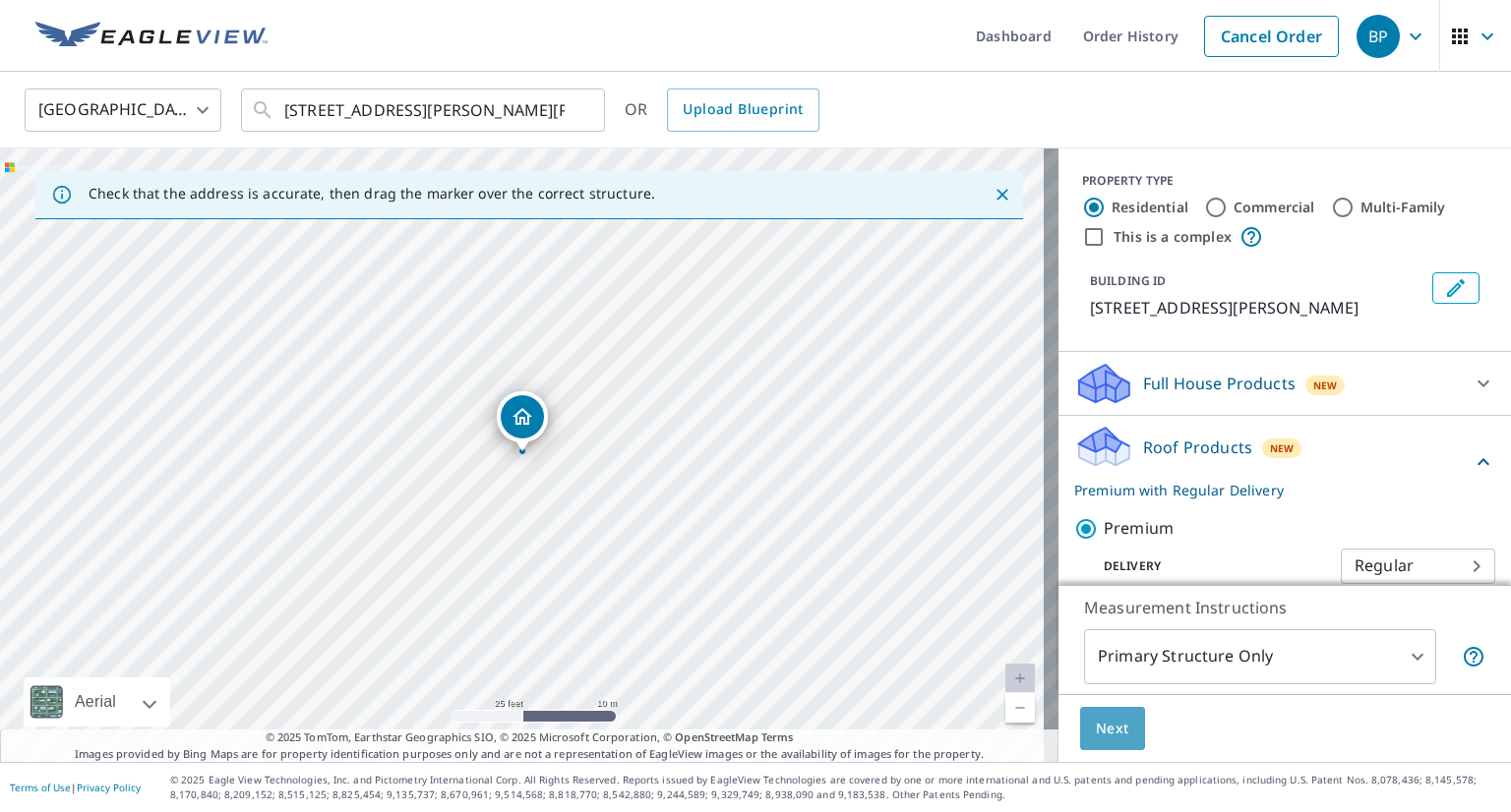
click at [1095, 732] on span "Next" at bounding box center [1112, 728] width 34 height 25
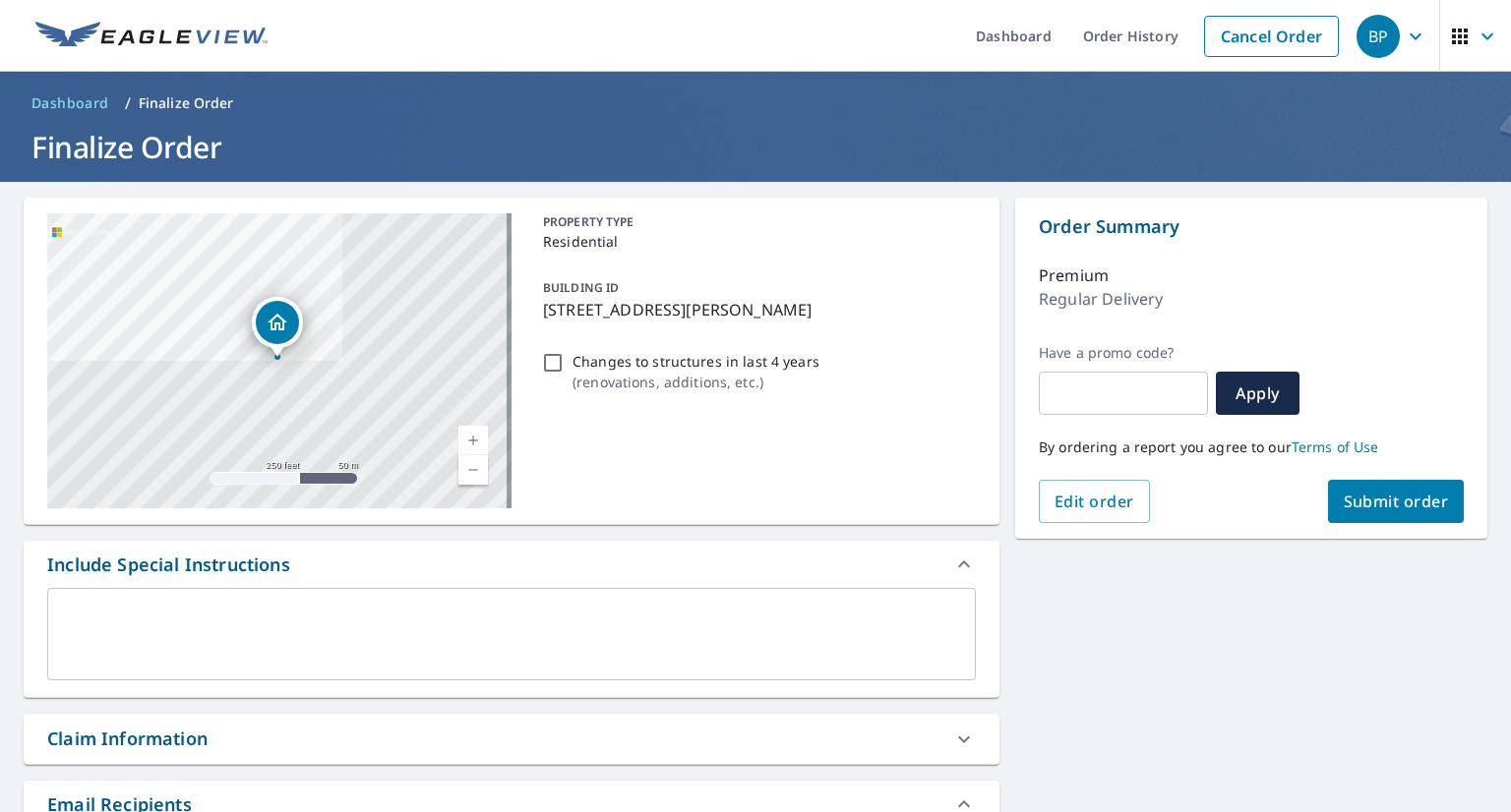
click at [1384, 499] on span "Submit order" at bounding box center [1396, 501] width 106 height 22
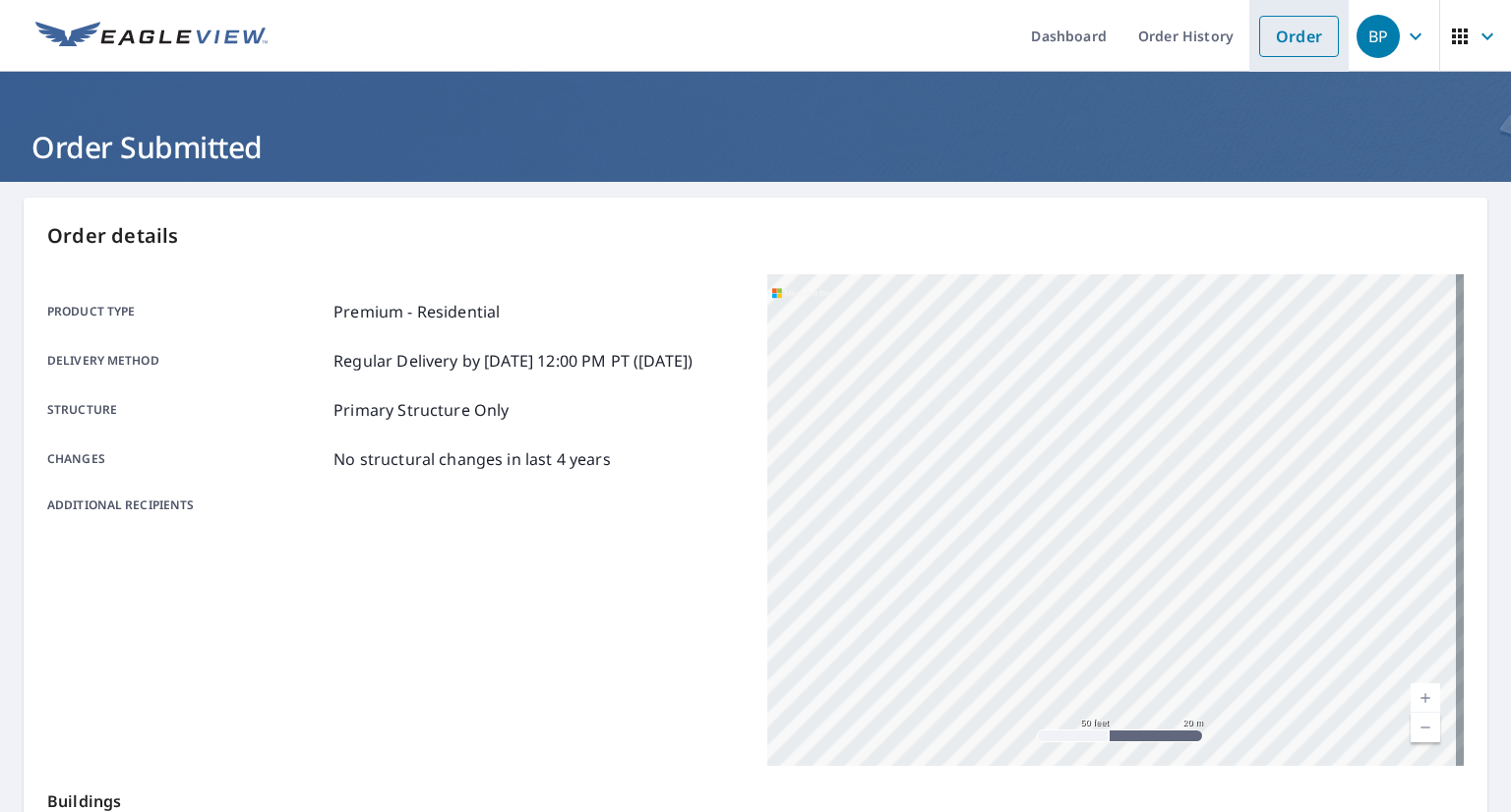
click at [1287, 34] on link "Order" at bounding box center [1299, 36] width 80 height 41
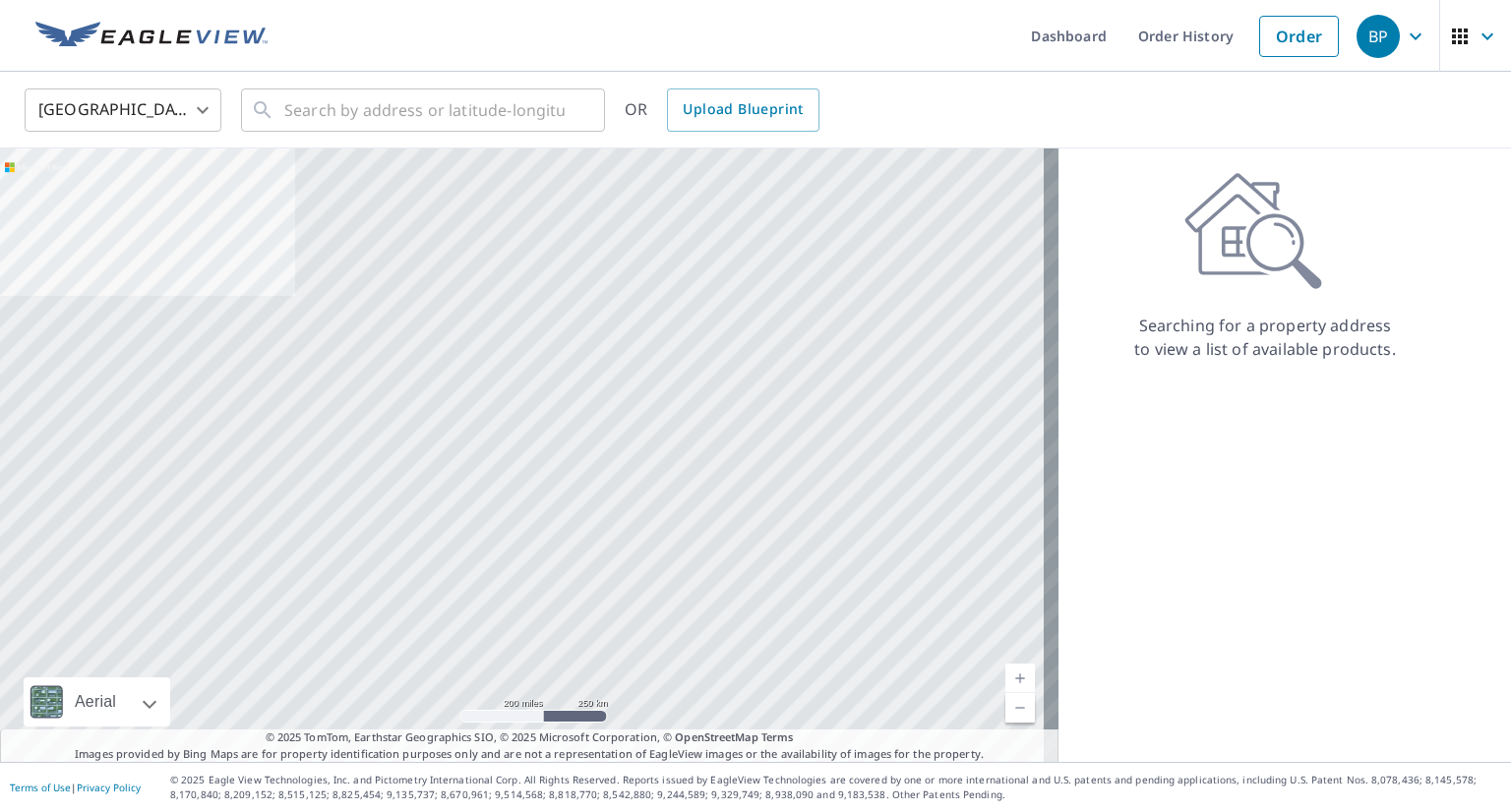
click at [101, 123] on body "BP BP Dashboard Order History Order BP United States US ​ ​ OR Upload Blueprint…" at bounding box center [756, 406] width 1511 height 812
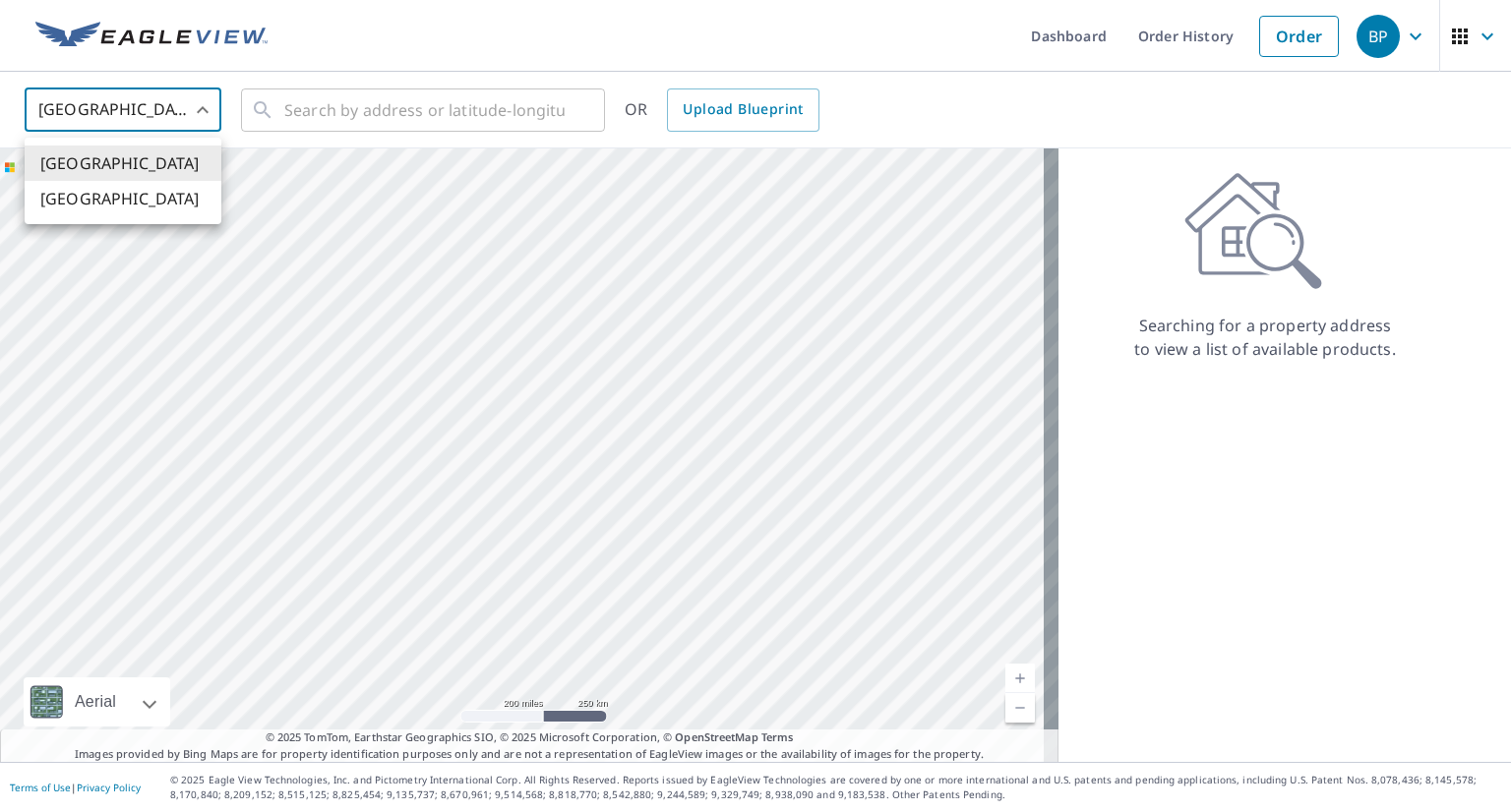
click at [125, 197] on li "[GEOGRAPHIC_DATA]" at bounding box center [123, 199] width 196 height 36
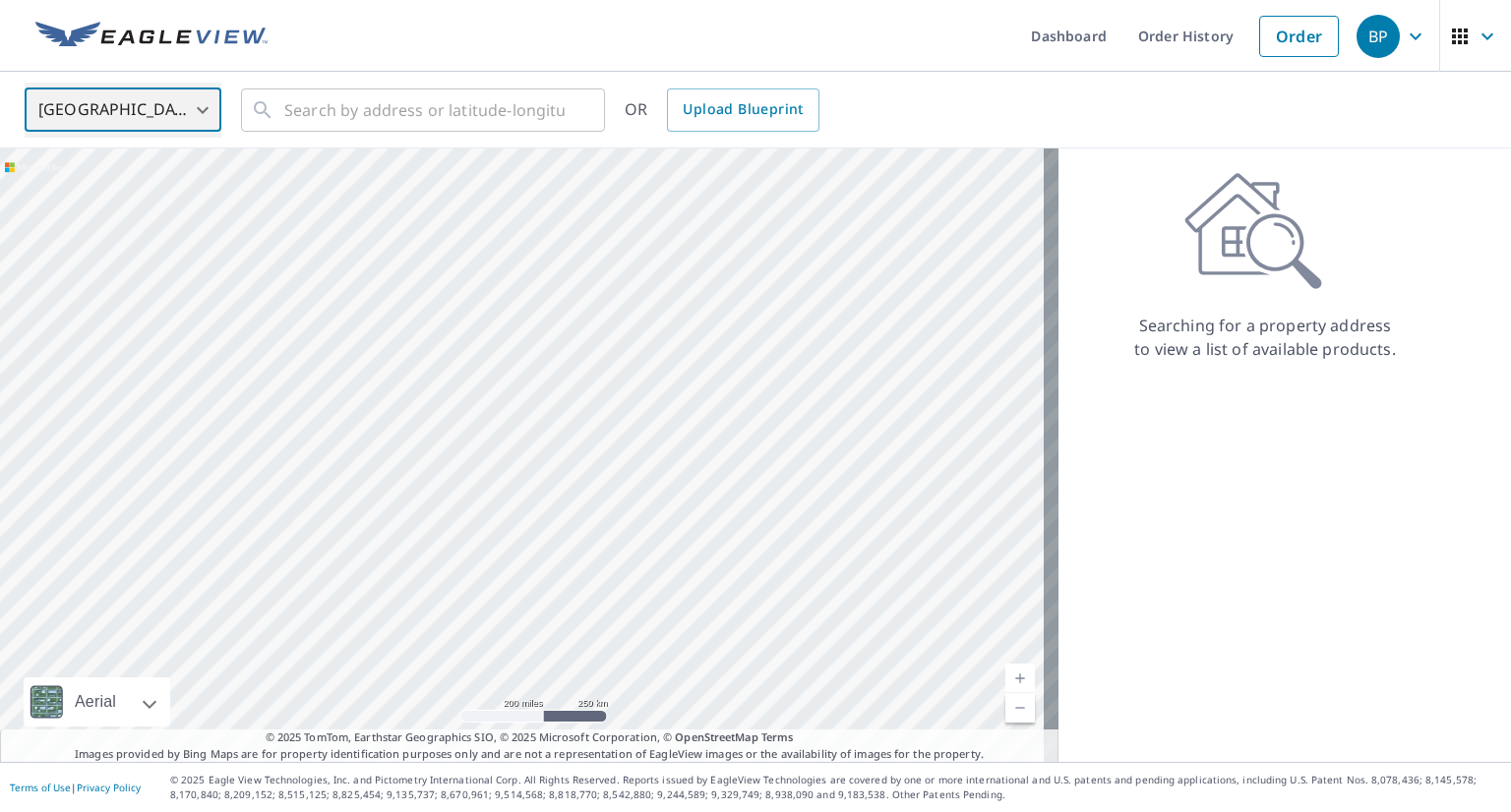
type input "CA"
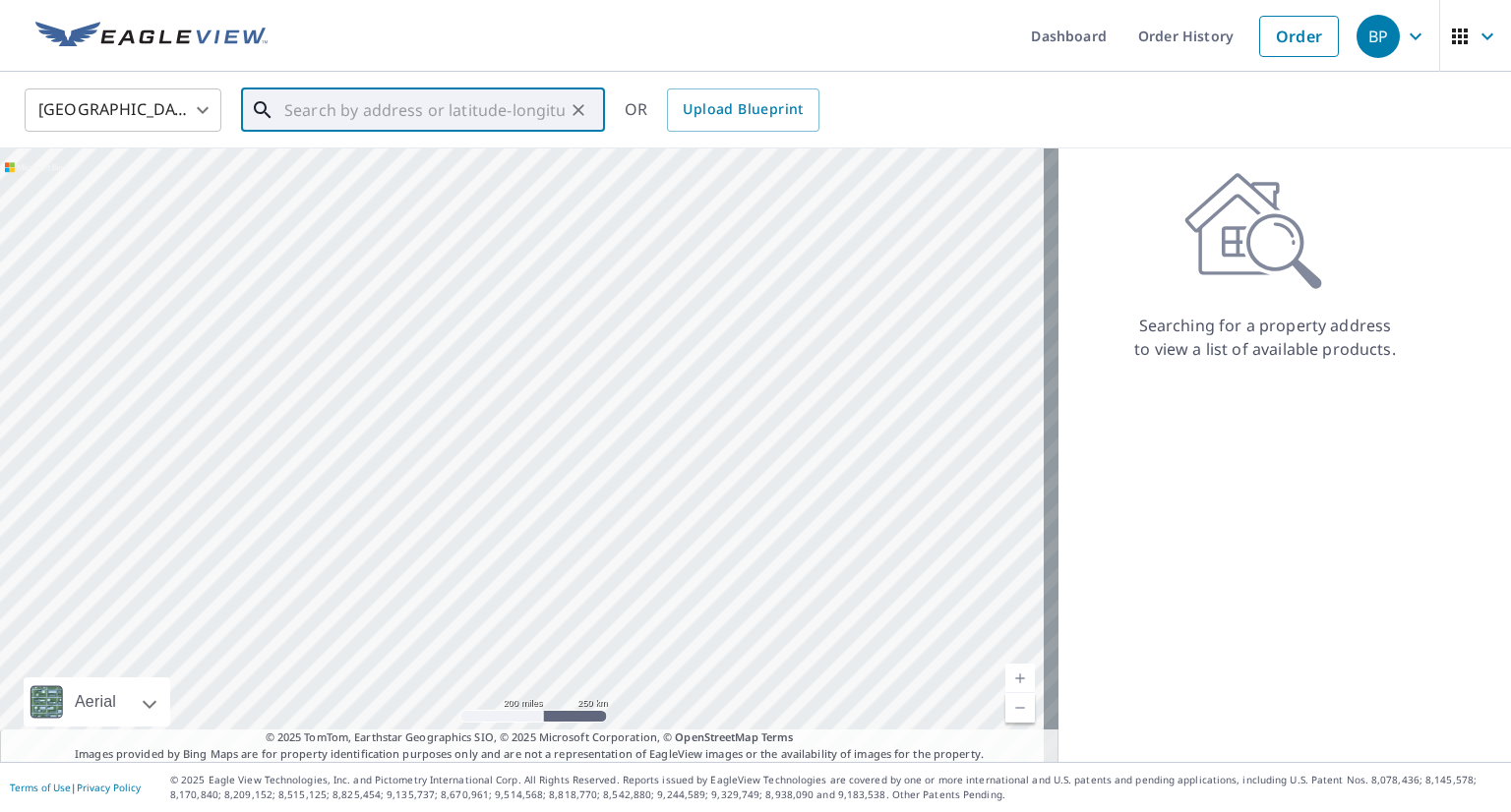
click at [413, 105] on input "text" at bounding box center [424, 110] width 280 height 55
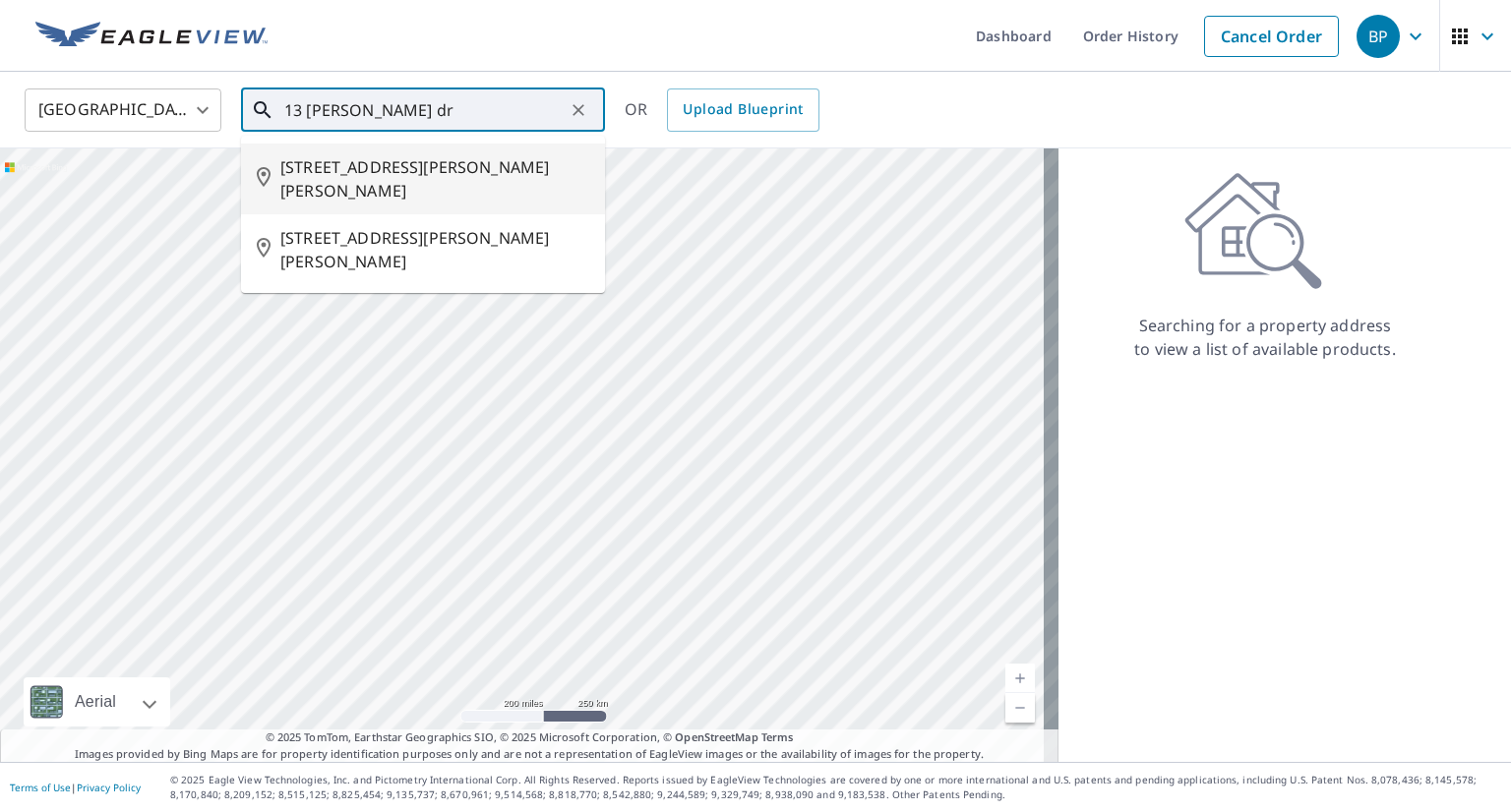
type input "13 [PERSON_NAME] dr"
